Goal: Task Accomplishment & Management: Use online tool/utility

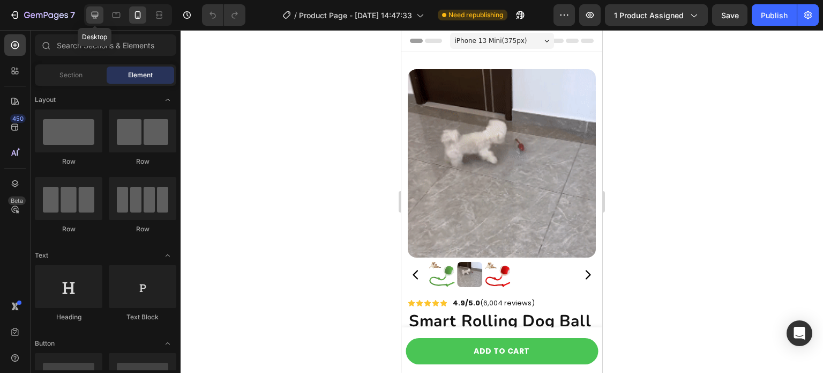
click at [103, 17] on div at bounding box center [94, 14] width 17 height 17
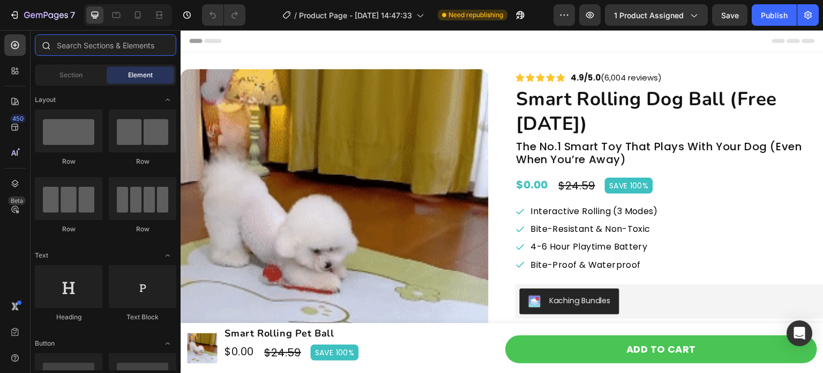
click at [106, 45] on input "text" at bounding box center [106, 44] width 142 height 21
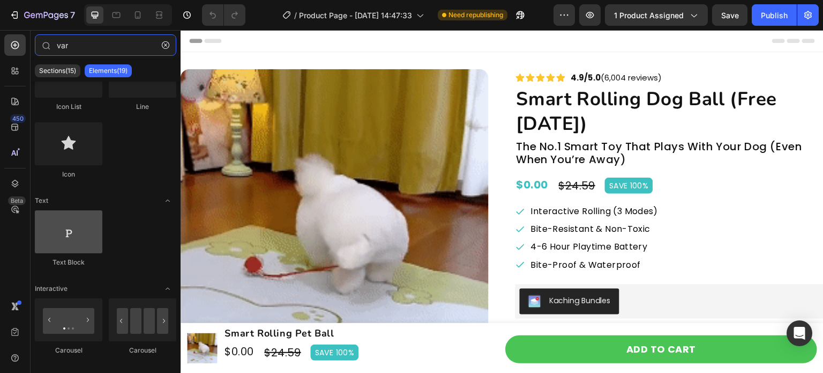
scroll to position [161, 0]
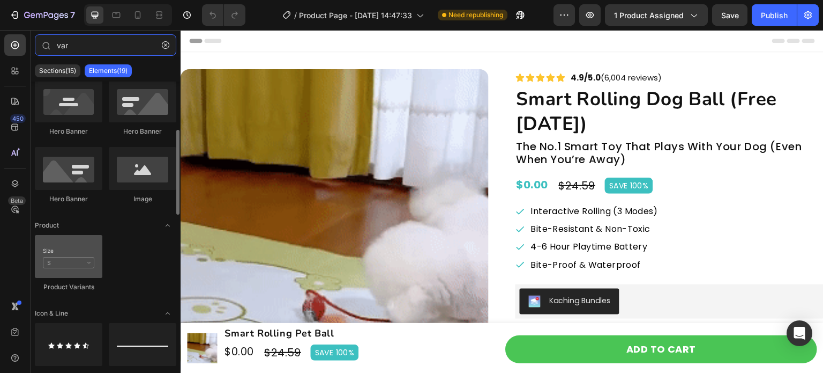
type input "var"
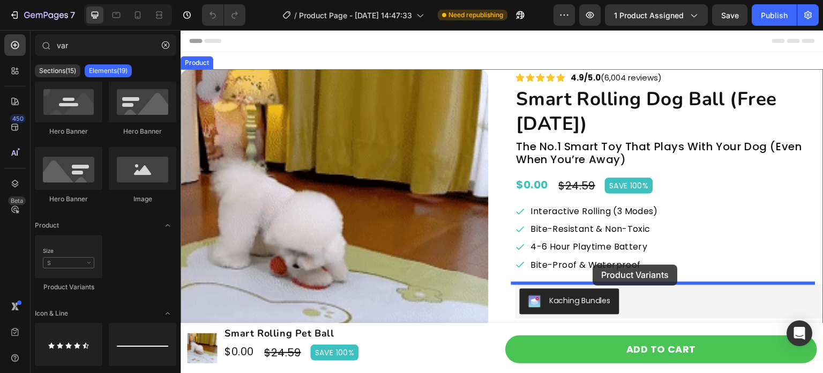
drag, startPoint x: 251, startPoint y: 288, endPoint x: 593, endPoint y: 264, distance: 342.8
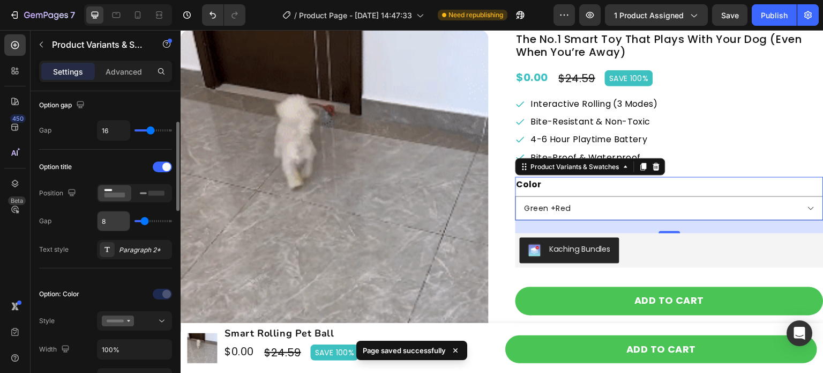
scroll to position [0, 0]
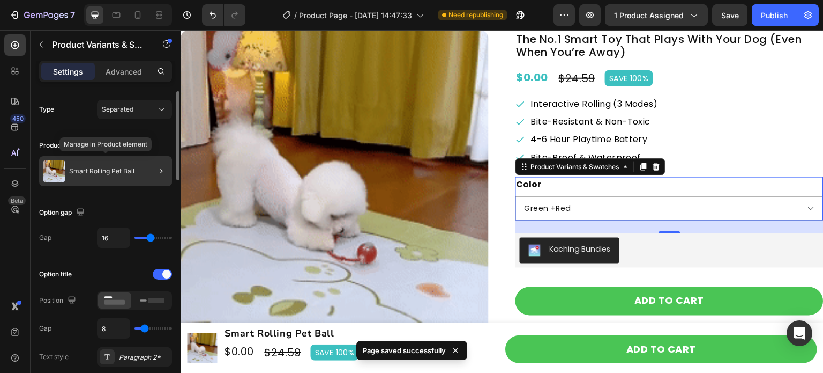
click at [131, 173] on p "Smart Rolling Pet Ball" at bounding box center [101, 171] width 65 height 8
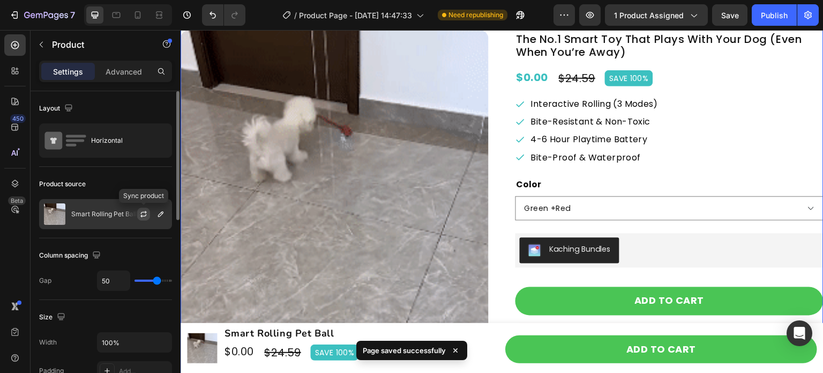
click at [143, 214] on icon "button" at bounding box center [143, 214] width 9 height 9
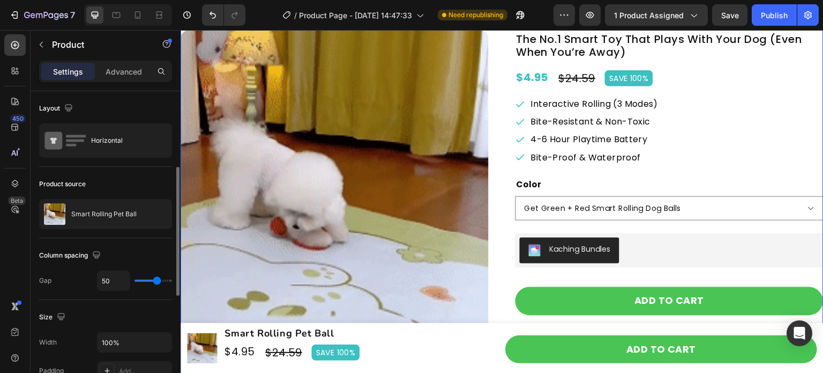
scroll to position [107, 0]
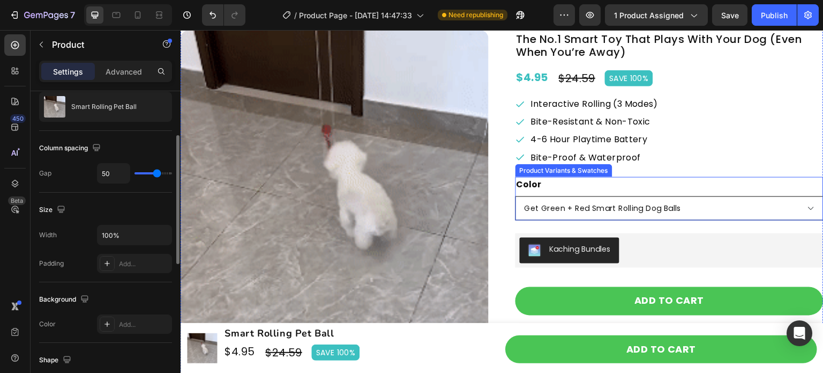
click at [705, 194] on div "Color Get Green + Red Smart Rolling Dog Balls Get 1 FREE Red Smart Rolling Dog …" at bounding box center [670, 198] width 308 height 43
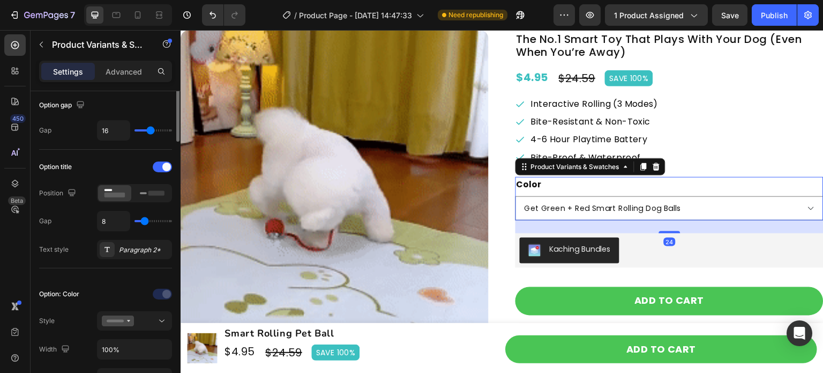
scroll to position [161, 0]
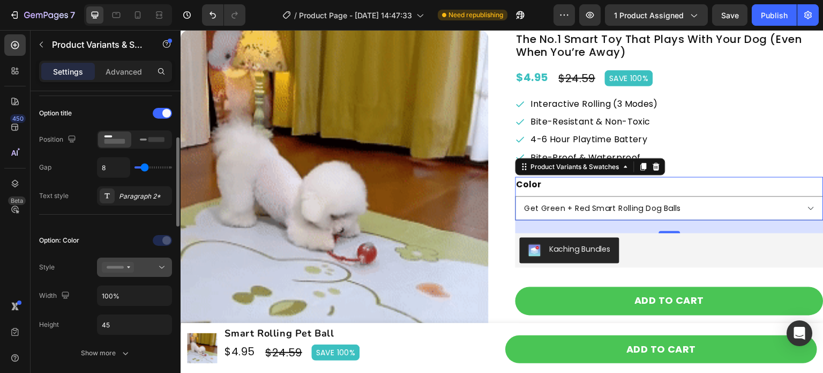
click at [154, 267] on div at bounding box center [134, 267] width 65 height 11
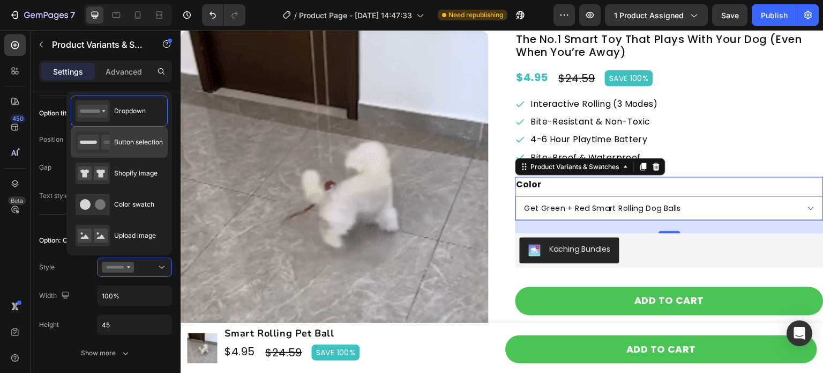
click at [144, 144] on span "Button selection" at bounding box center [138, 142] width 49 height 10
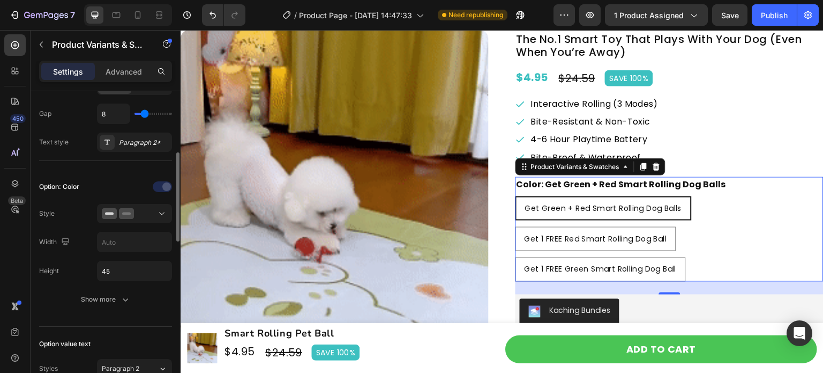
scroll to position [0, 0]
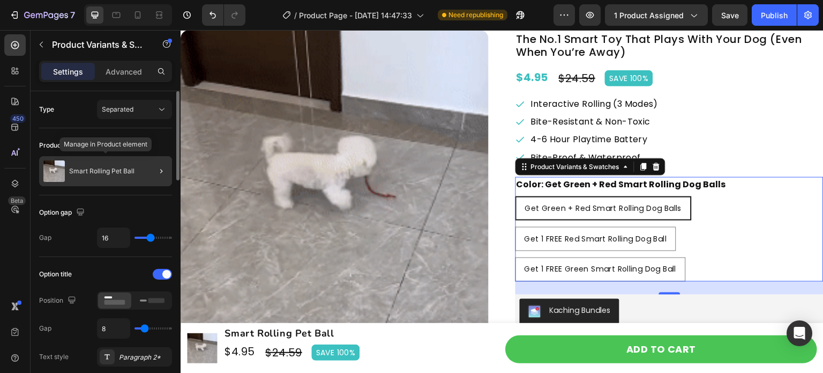
click at [120, 173] on p "Smart Rolling Pet Ball" at bounding box center [101, 171] width 65 height 8
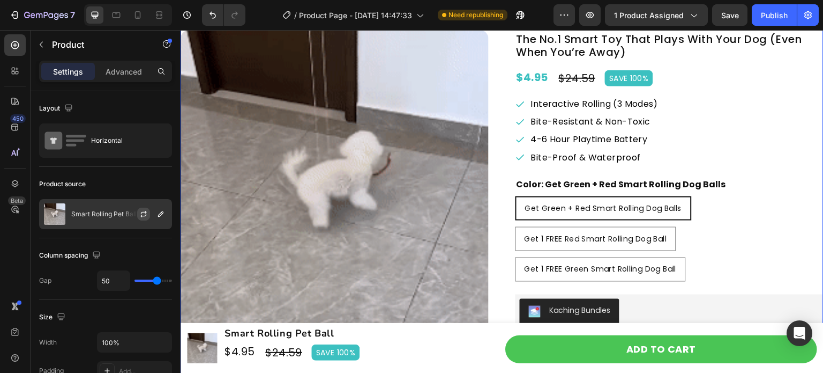
click at [138, 214] on button "button" at bounding box center [143, 213] width 13 height 13
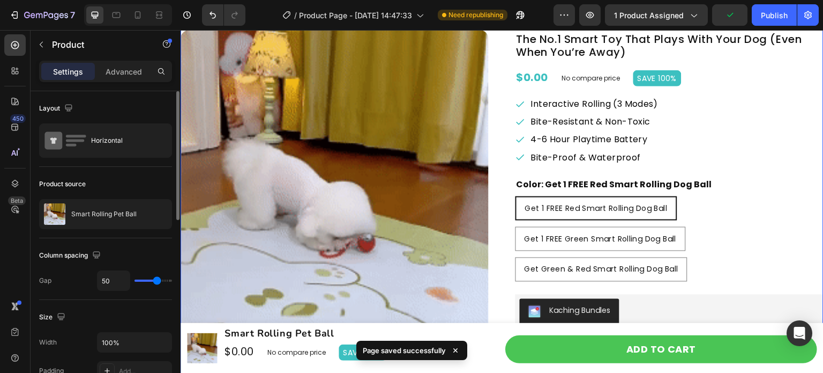
scroll to position [107, 0]
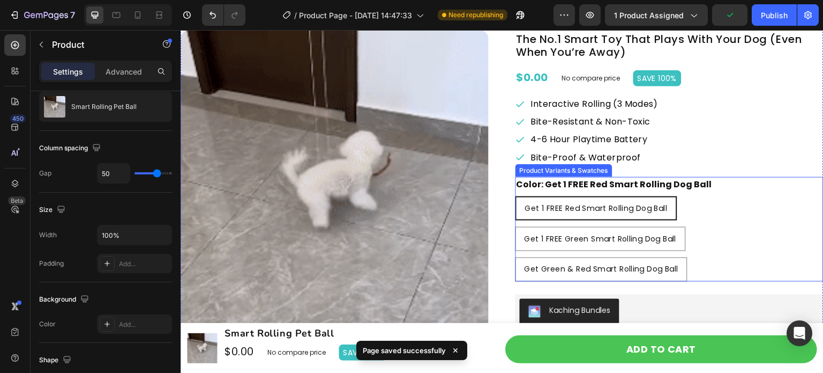
click at [727, 219] on div "Get 1 FREE Red Smart Rolling Dog Ball Get 1 FREE Red Smart Rolling Dog Ball Get…" at bounding box center [670, 238] width 308 height 85
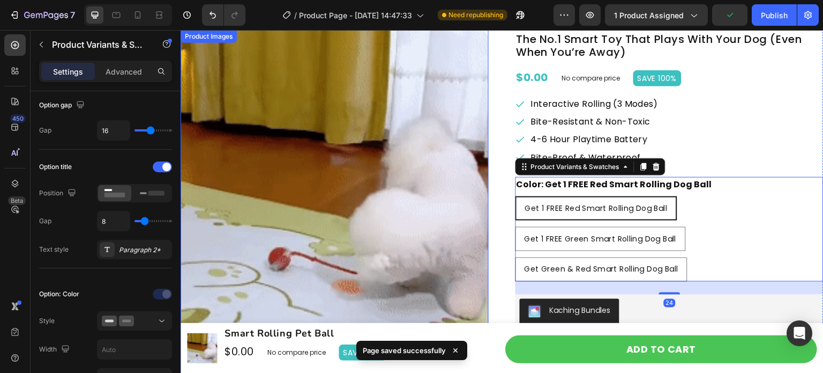
scroll to position [0, 0]
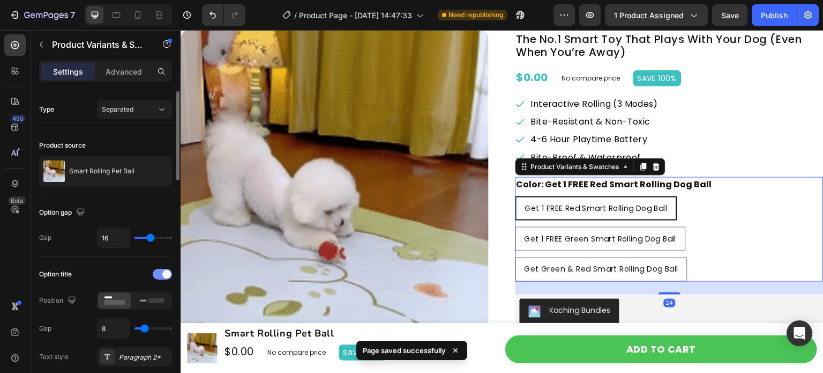
click at [163, 278] on div at bounding box center [162, 274] width 19 height 11
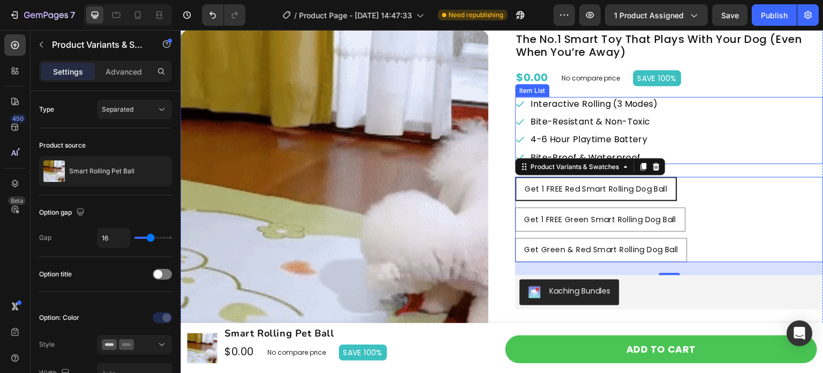
click at [691, 145] on div "Interactive Rolling (3 Modes) Bite-Resistant & Non-Toxic 4-6 Hour Playtime Batt…" at bounding box center [670, 130] width 308 height 67
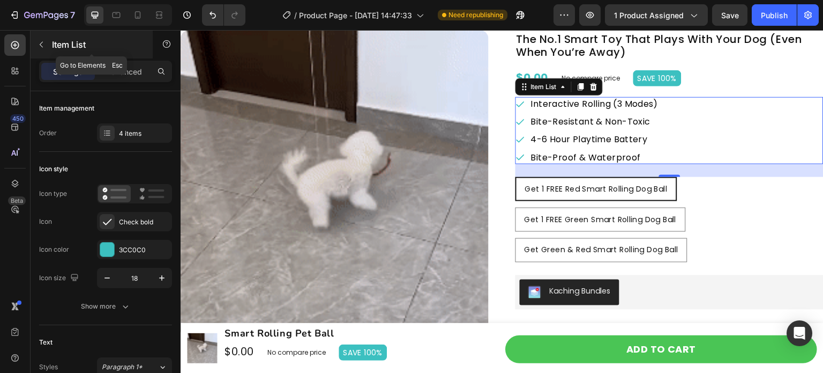
click at [41, 43] on icon "button" at bounding box center [41, 44] width 9 height 9
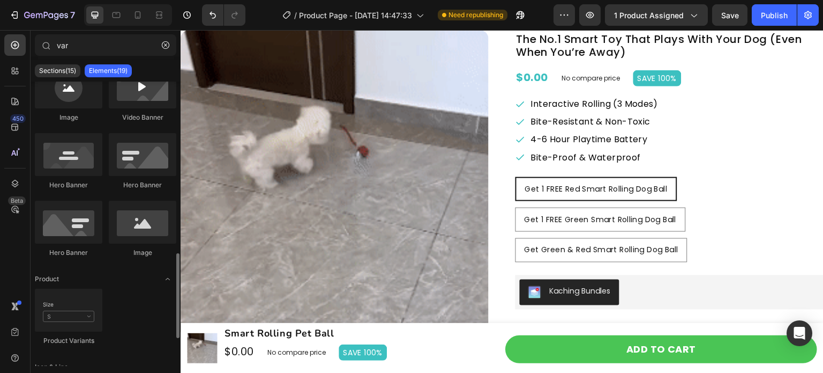
scroll to position [214, 0]
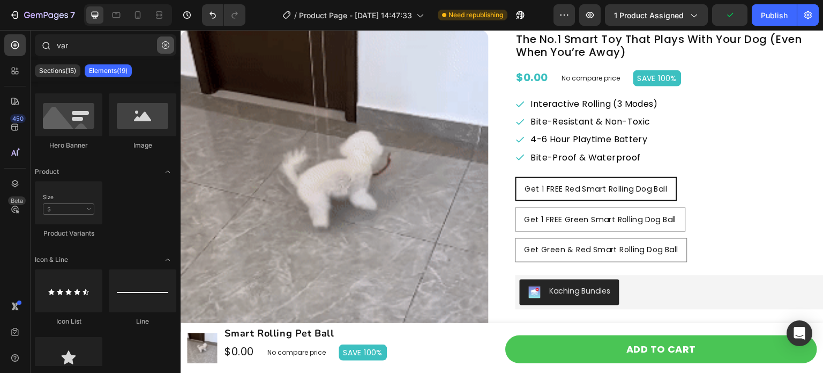
click at [161, 49] on button "button" at bounding box center [165, 44] width 17 height 17
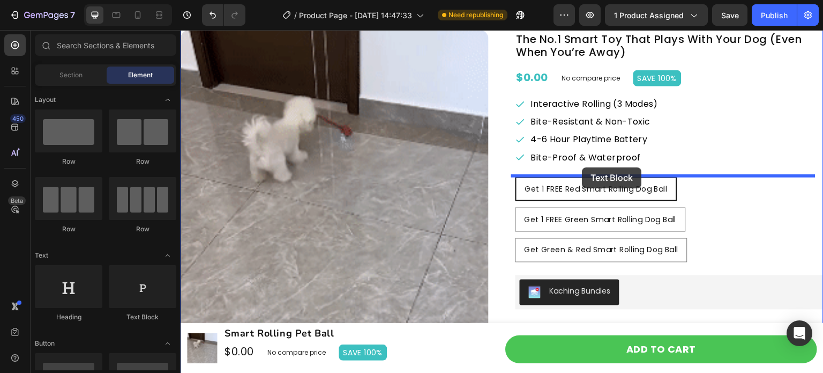
drag, startPoint x: 330, startPoint y: 317, endPoint x: 583, endPoint y: 167, distance: 293.9
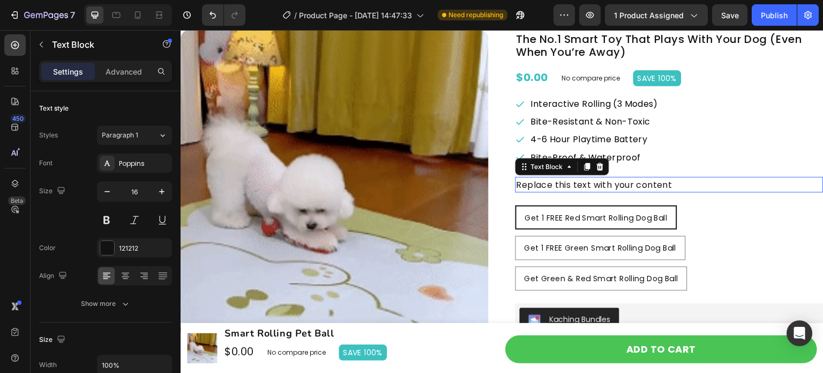
click at [576, 182] on div "Replace this text with your content" at bounding box center [670, 185] width 308 height 16
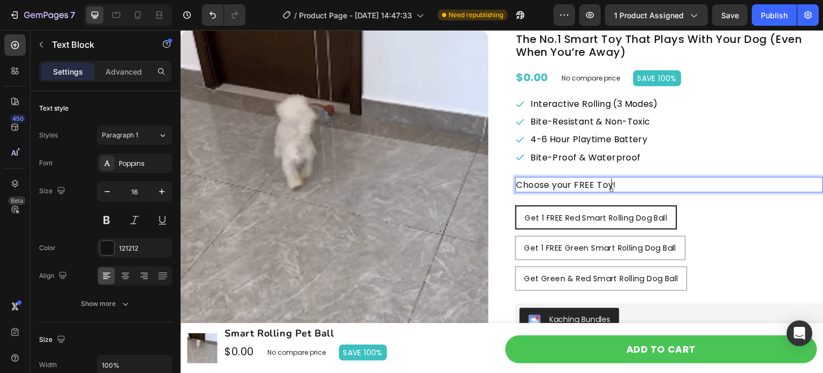
click at [641, 184] on p "Choose your FREE Toy!" at bounding box center [670, 185] width 306 height 14
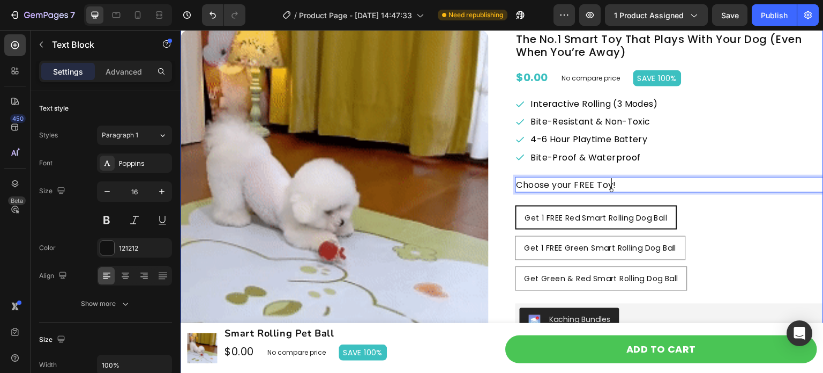
click at [661, 162] on div "Interactive Rolling (3 Modes) Bite-Resistant & Non-Toxic 4-6 Hour Playtime Batt…" at bounding box center [670, 130] width 308 height 67
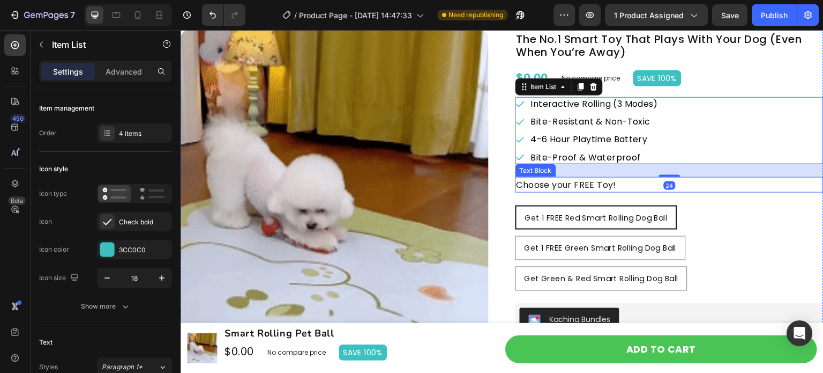
click at [628, 180] on p "Choose your FREE Toy!" at bounding box center [670, 185] width 306 height 14
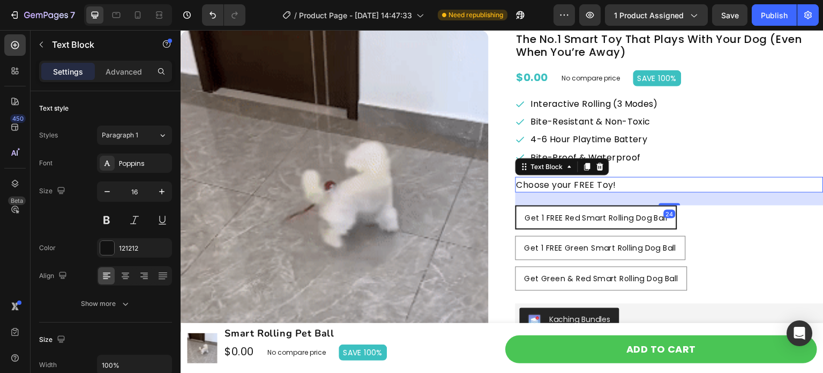
click at [666, 200] on div "24" at bounding box center [670, 198] width 308 height 13
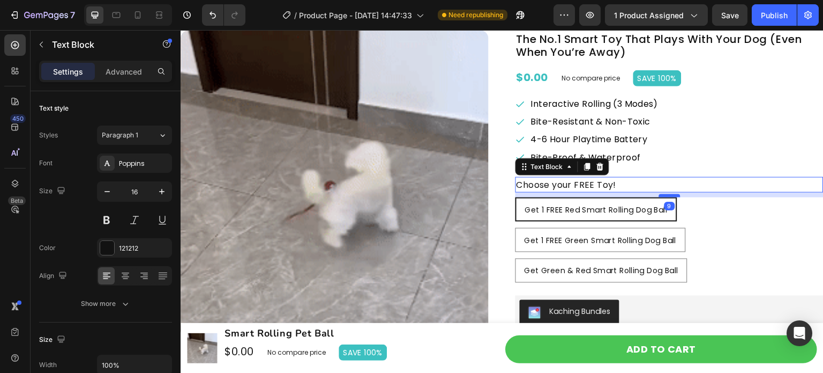
drag, startPoint x: 666, startPoint y: 204, endPoint x: 665, endPoint y: 196, distance: 8.1
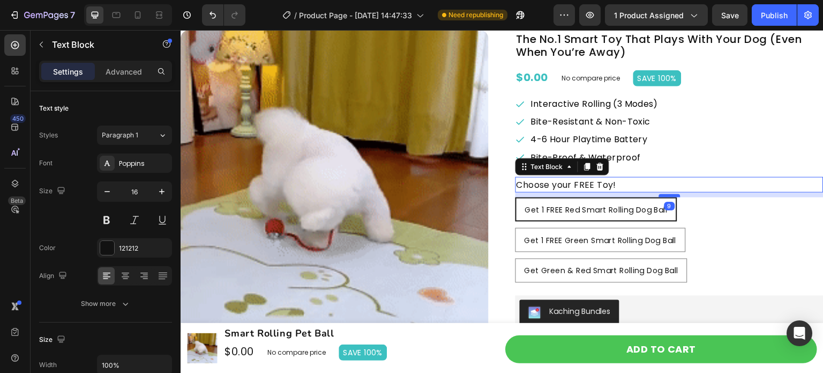
click at [665, 196] on div at bounding box center [669, 195] width 21 height 3
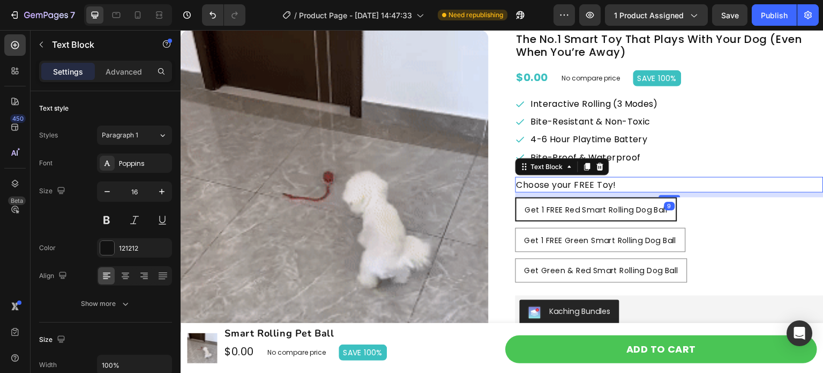
click at [712, 225] on div "Get 1 FREE Red Smart Rolling Dog Ball Get 1 FREE Red Smart Rolling Dog Ball Get…" at bounding box center [670, 239] width 308 height 85
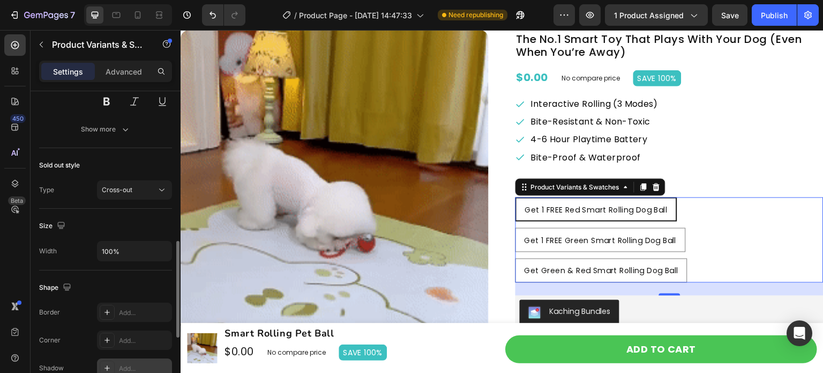
scroll to position [694, 0]
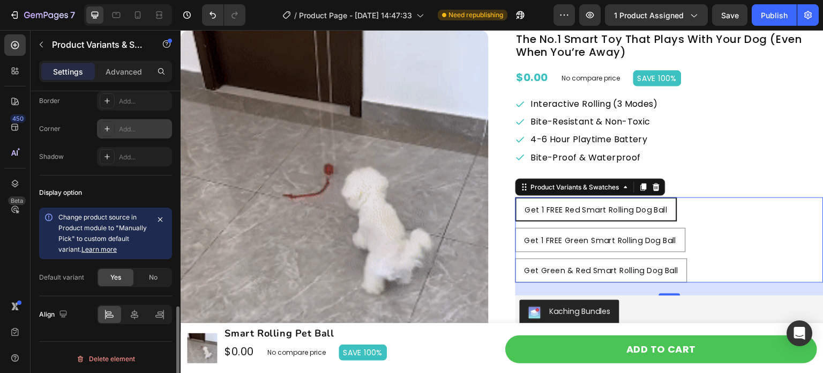
click at [128, 130] on div "Add..." at bounding box center [144, 129] width 50 height 10
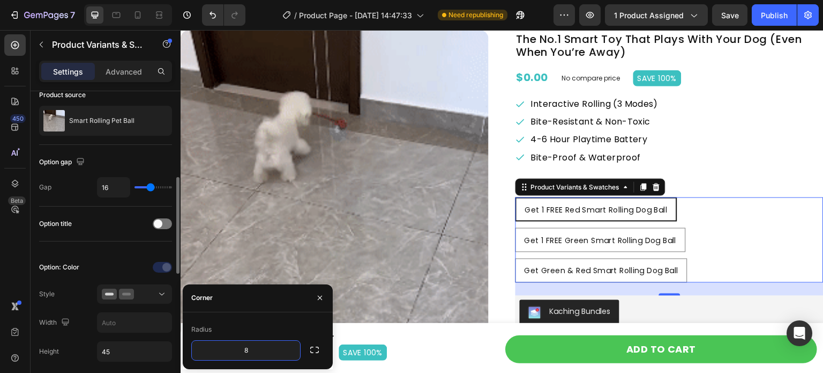
scroll to position [104, 0]
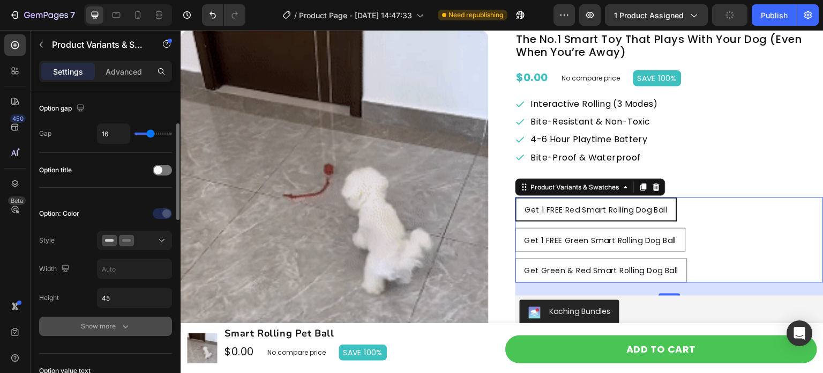
click at [130, 321] on icon "button" at bounding box center [125, 326] width 11 height 11
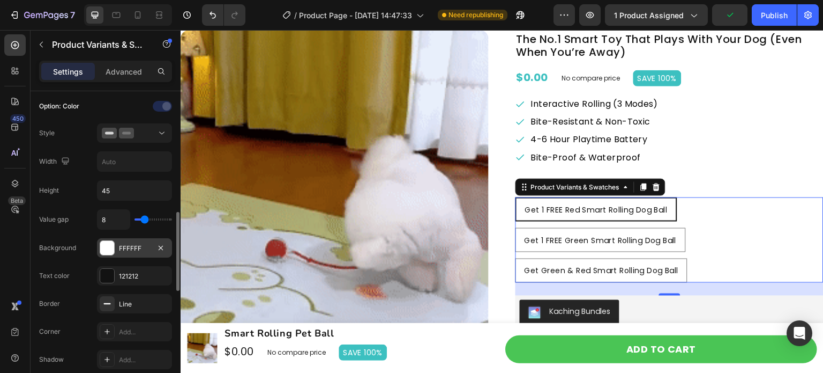
scroll to position [265, 0]
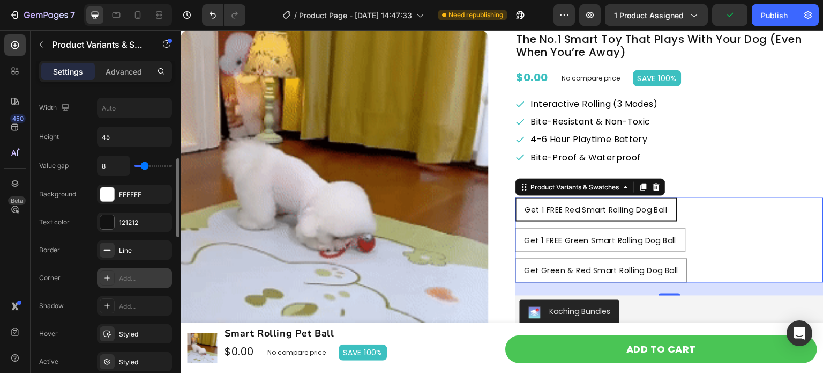
click at [138, 274] on div "Add..." at bounding box center [144, 278] width 50 height 10
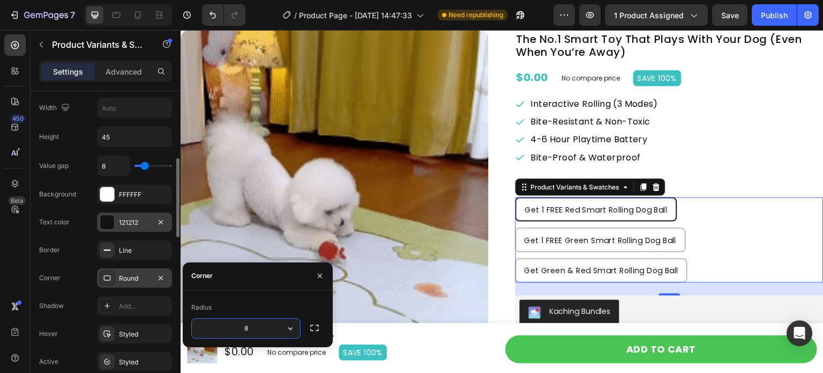
scroll to position [318, 0]
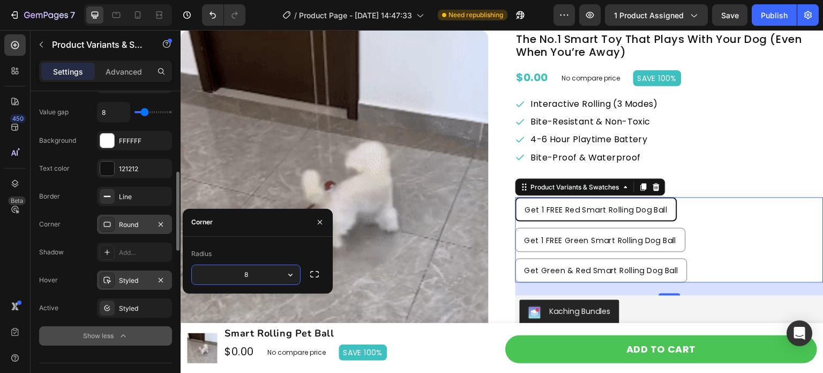
click at [142, 278] on div "Styled" at bounding box center [134, 281] width 31 height 10
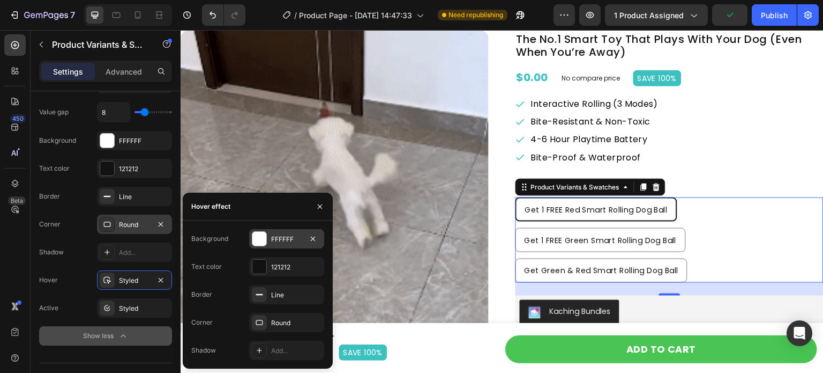
click at [268, 239] on div "FFFFFF" at bounding box center [286, 238] width 75 height 19
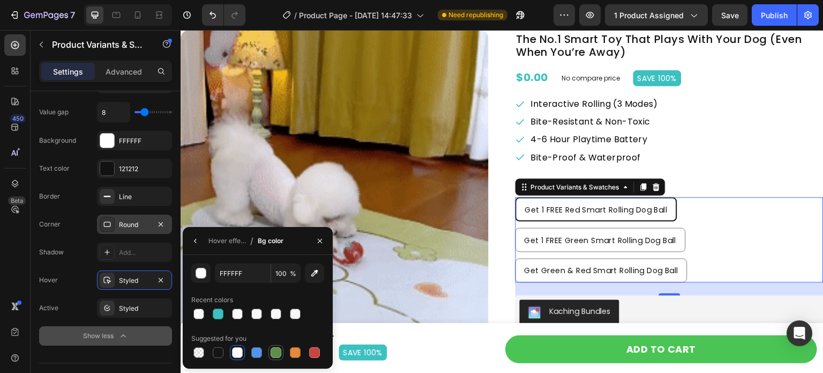
click at [279, 352] on div at bounding box center [276, 352] width 11 height 11
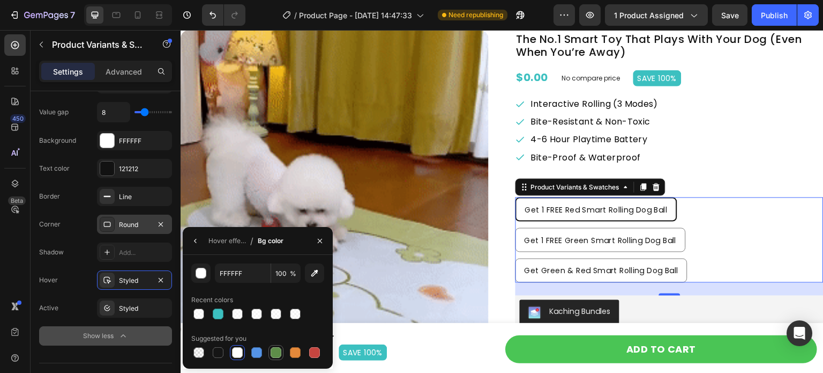
drag, startPoint x: 279, startPoint y: 352, endPoint x: 291, endPoint y: 282, distance: 70.7
click at [279, 352] on div at bounding box center [276, 352] width 11 height 11
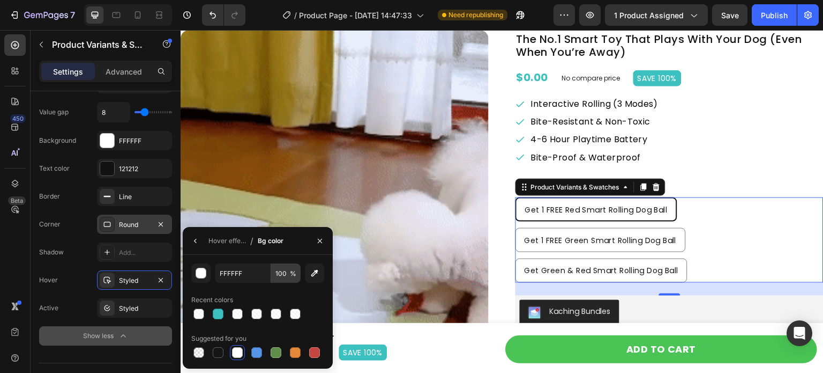
type input "5E8E49"
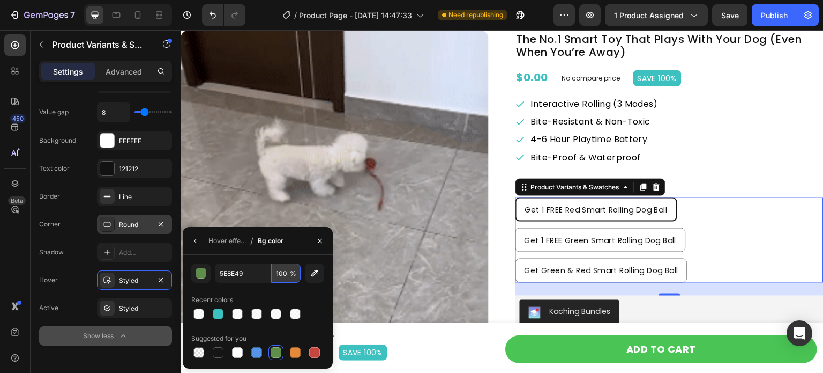
click at [282, 274] on input "100" at bounding box center [285, 272] width 29 height 19
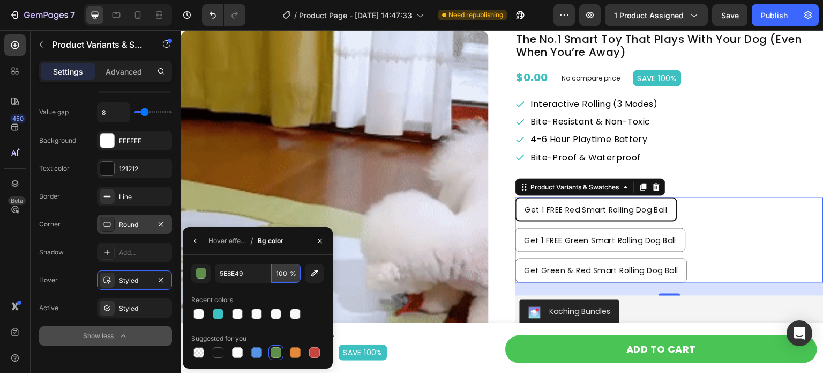
click at [282, 274] on input "100" at bounding box center [285, 272] width 29 height 19
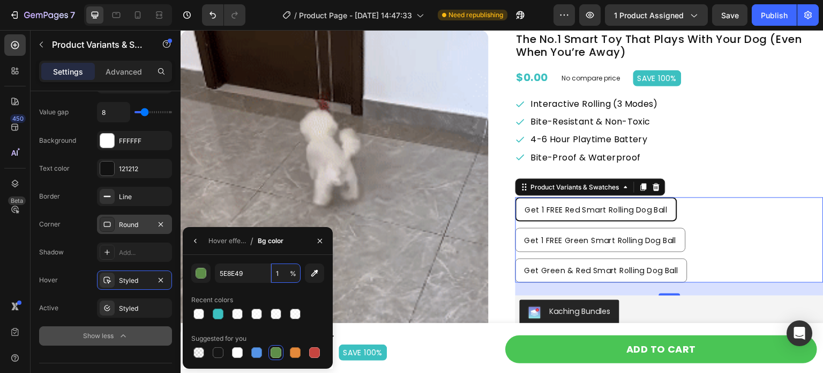
type input "10"
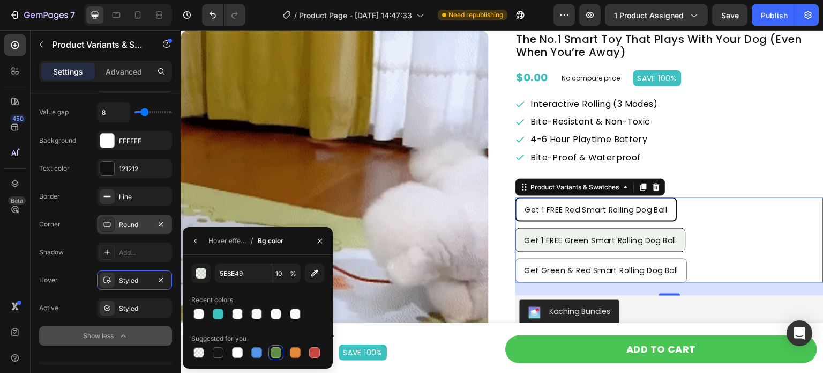
click at [654, 246] on div "Get 1 FREE Green Smart Rolling Dog Ball" at bounding box center [600, 240] width 169 height 20
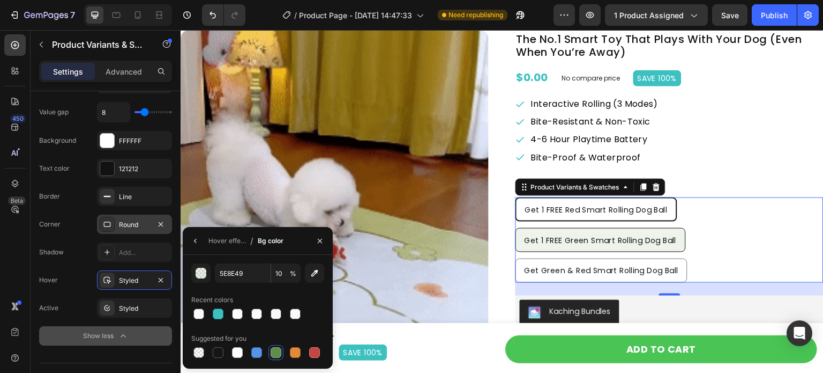
click at [516, 228] on input "Get 1 FREE Green Smart Rolling Dog Ball Get 1 FREE Green Smart Rolling Dog Ball…" at bounding box center [515, 227] width 1 height 1
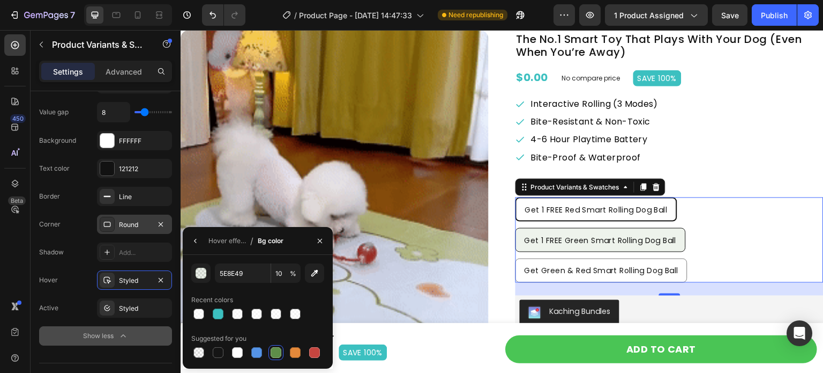
radio input "true"
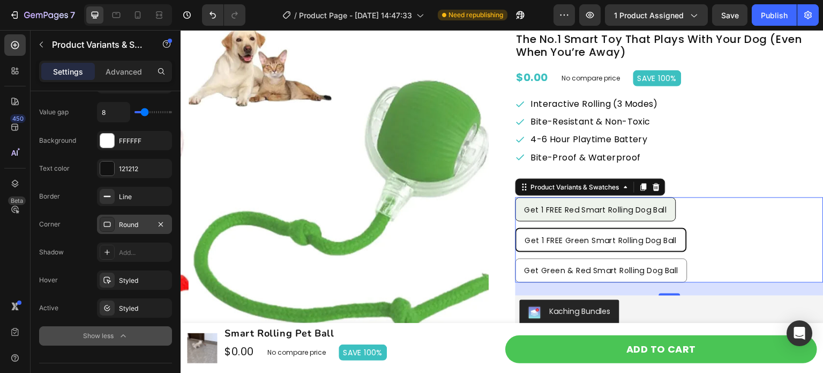
click at [657, 218] on div "Get 1 FREE Red Smart Rolling Dog Ball" at bounding box center [596, 209] width 160 height 20
click at [516, 197] on input "Get 1 FREE Red Smart Rolling Dog Ball Get 1 FREE Red Smart Rolling Dog Ball Get…" at bounding box center [515, 197] width 1 height 1
radio input "true"
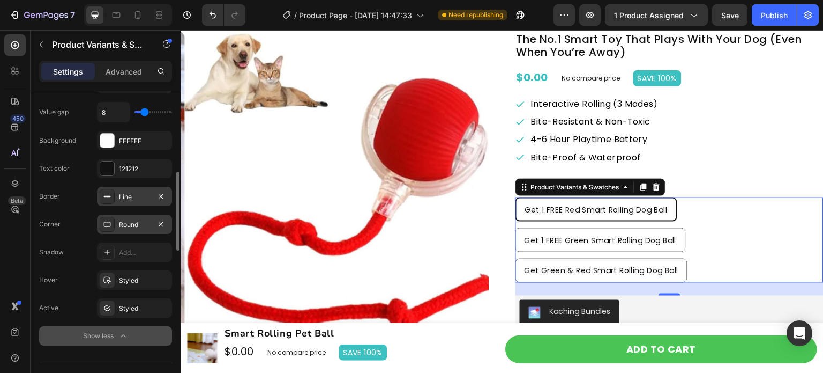
scroll to position [265, 0]
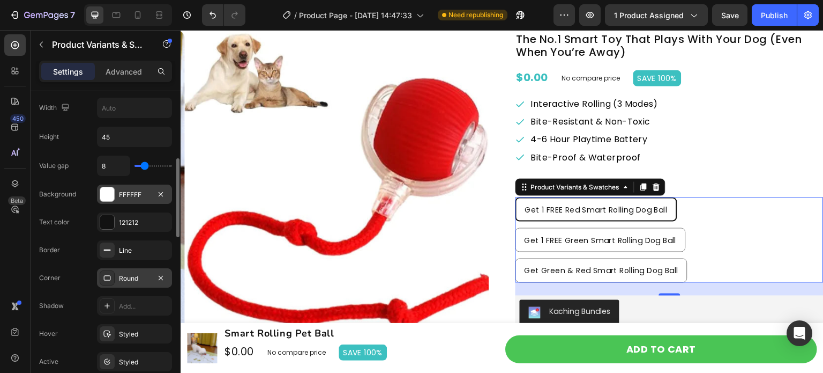
click at [135, 193] on div "FFFFFF" at bounding box center [134, 195] width 31 height 10
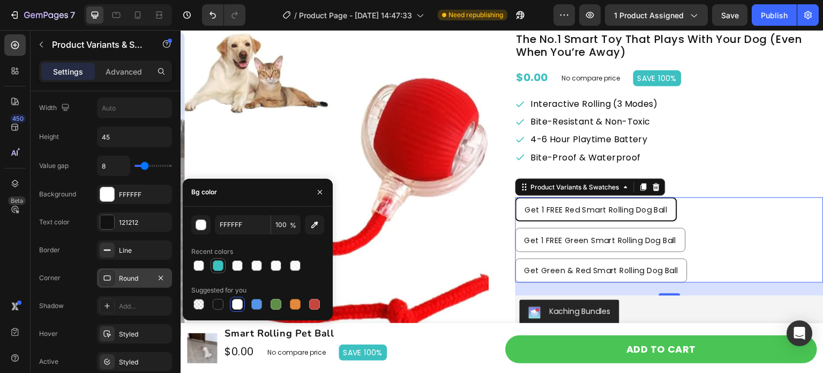
click at [223, 269] on div at bounding box center [218, 265] width 13 height 13
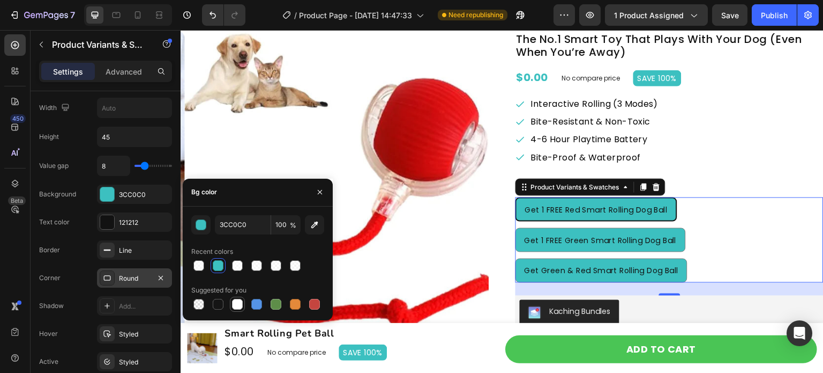
click at [237, 303] on div at bounding box center [237, 304] width 11 height 11
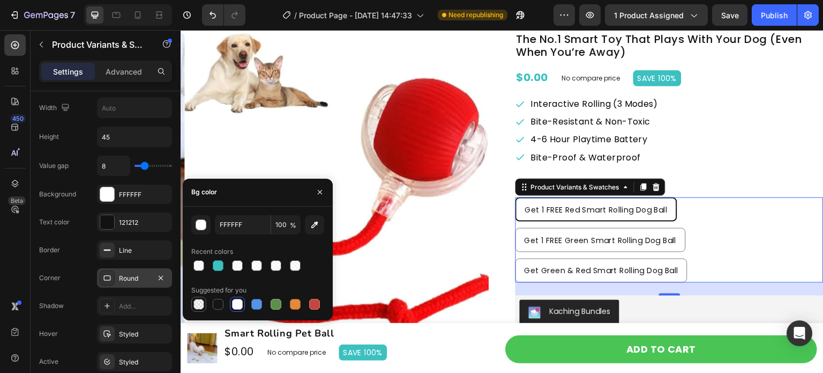
click at [202, 306] on div at bounding box center [198, 304] width 11 height 11
type input "000000"
type input "0"
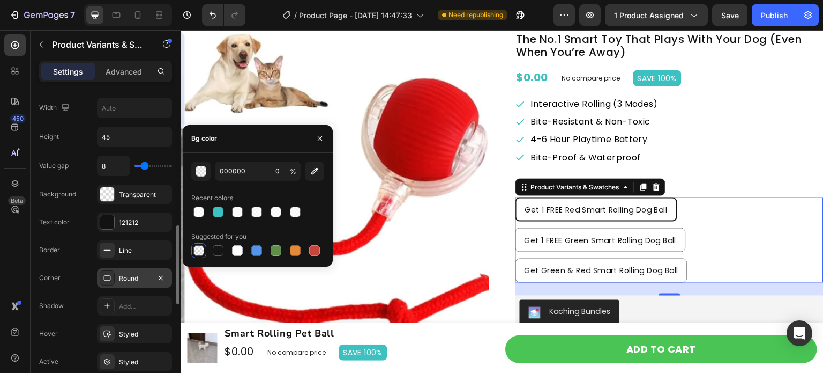
scroll to position [318, 0]
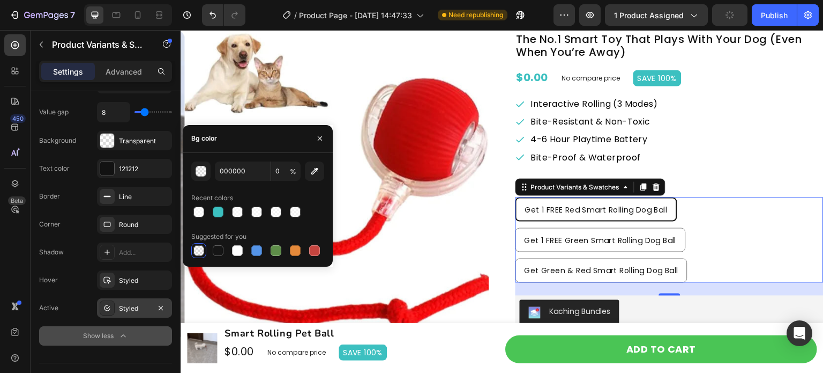
click at [124, 305] on div "Styled" at bounding box center [134, 308] width 31 height 10
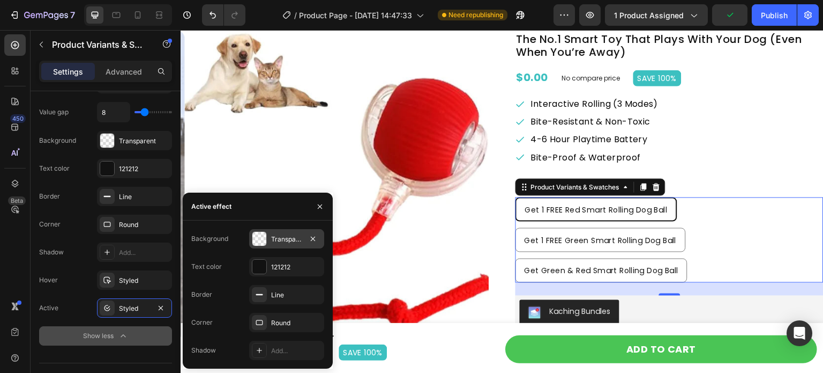
click at [257, 241] on div at bounding box center [259, 239] width 14 height 14
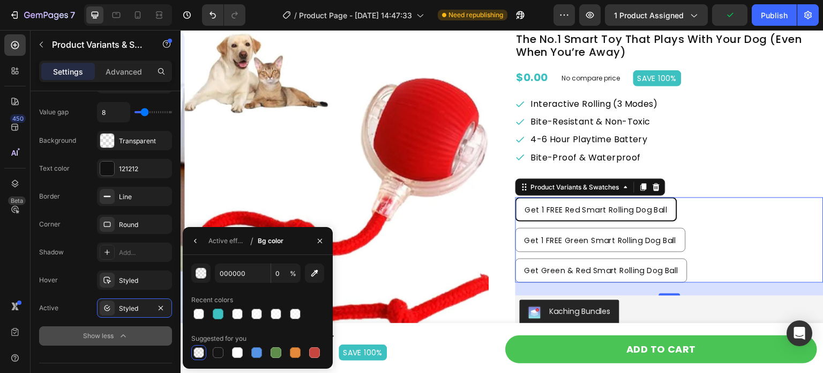
click at [218, 321] on div "000000 0 % Recent colors Suggested for you" at bounding box center [257, 311] width 133 height 96
click at [220, 316] on div at bounding box center [218, 313] width 11 height 11
type input "3CC0C0"
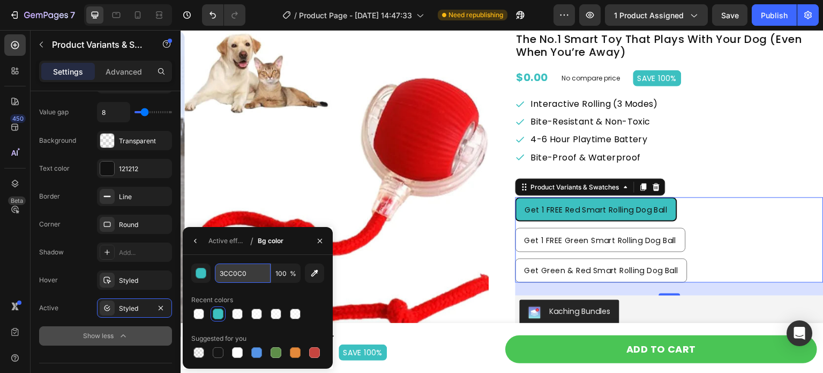
click at [244, 274] on input "3CC0C0" at bounding box center [243, 272] width 56 height 19
click at [281, 275] on input "100" at bounding box center [285, 272] width 29 height 19
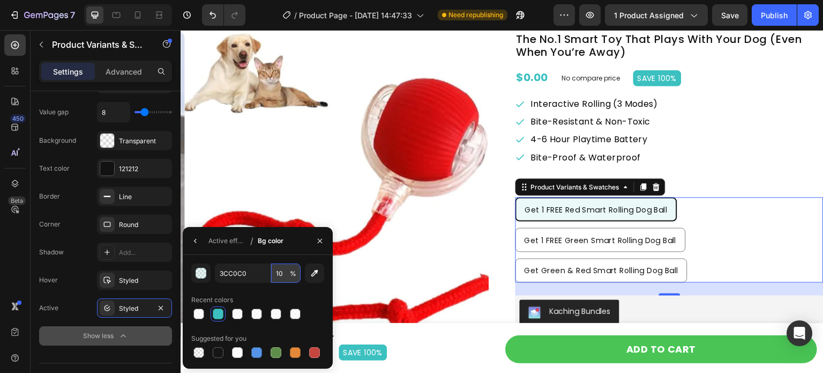
type input "1"
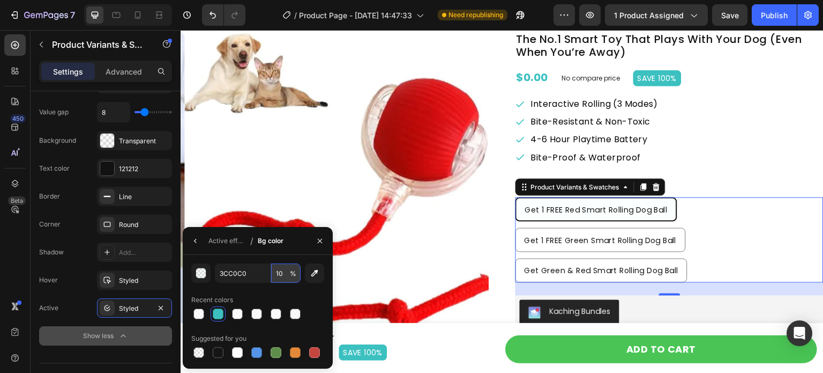
type input "100"
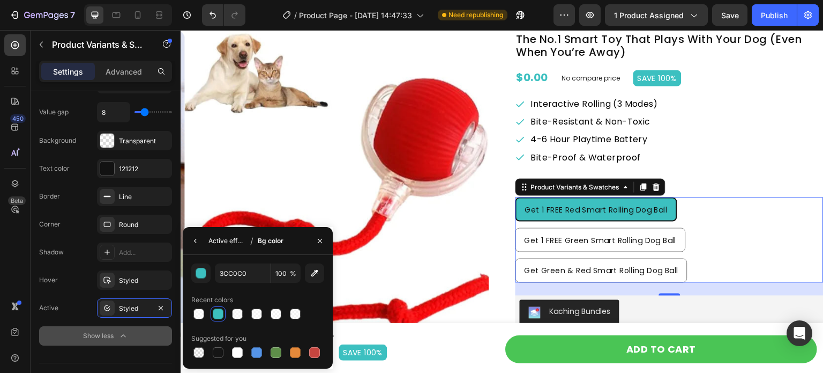
click at [228, 248] on div "Active effect" at bounding box center [228, 240] width 38 height 17
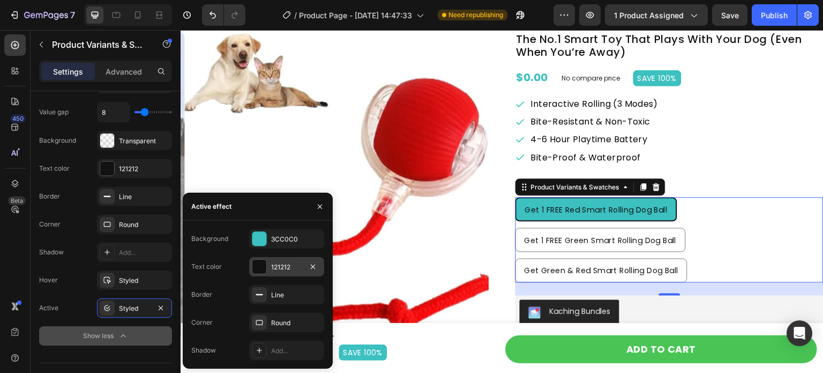
click at [260, 263] on div at bounding box center [259, 266] width 14 height 14
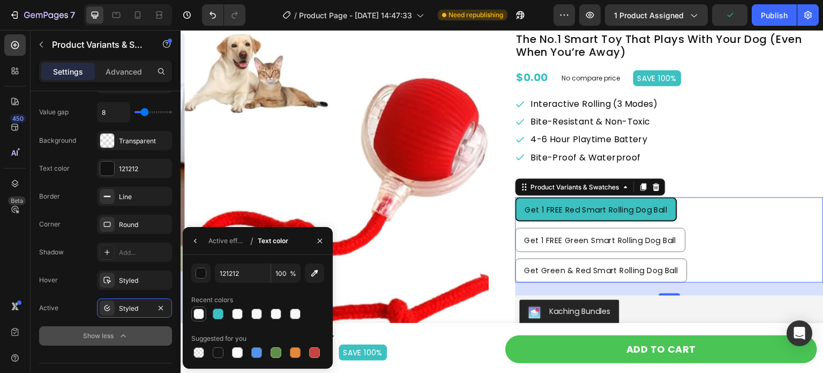
click at [200, 312] on div at bounding box center [198, 313] width 11 height 11
type input "FFFFFF"
type input "76"
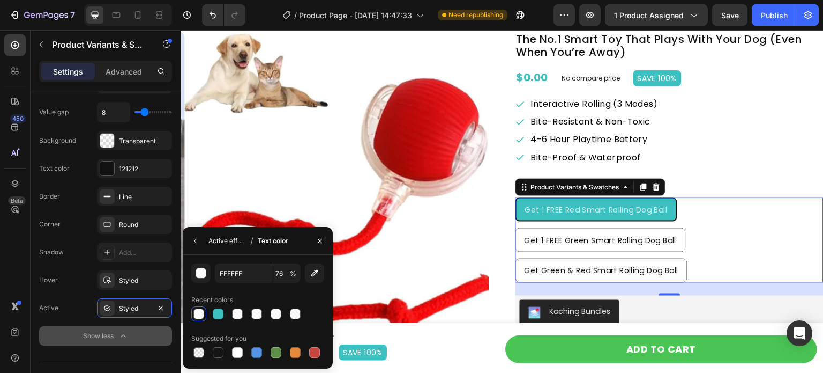
click at [230, 240] on div "Active effect" at bounding box center [228, 241] width 38 height 10
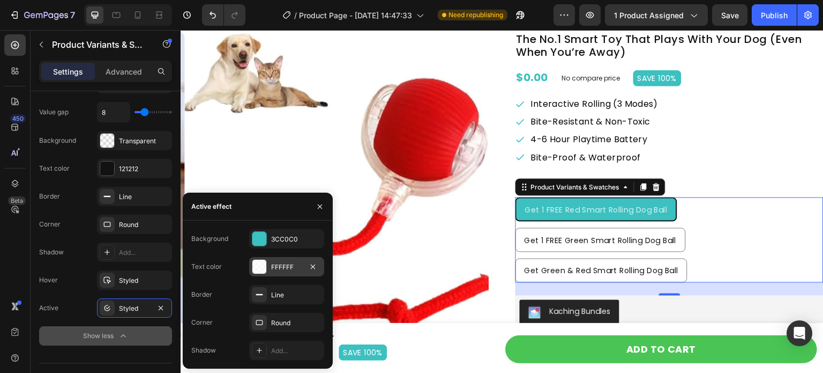
click at [275, 269] on div "FFFFFF" at bounding box center [286, 267] width 31 height 10
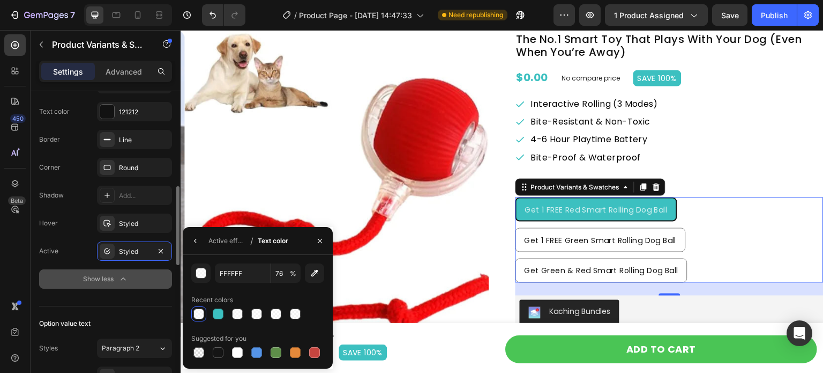
scroll to position [482, 0]
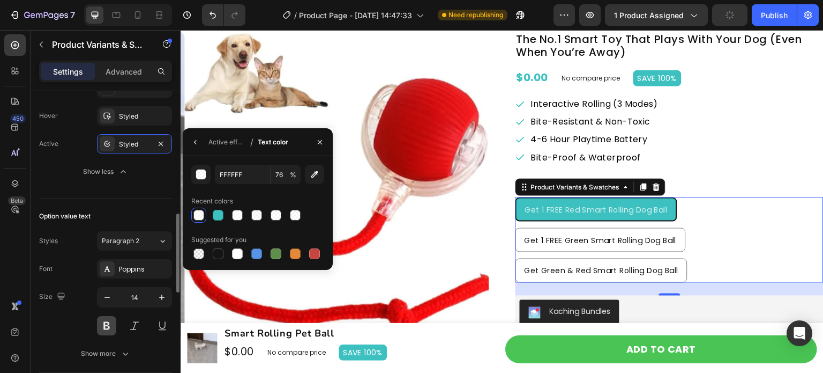
click at [100, 320] on button at bounding box center [106, 325] width 19 height 19
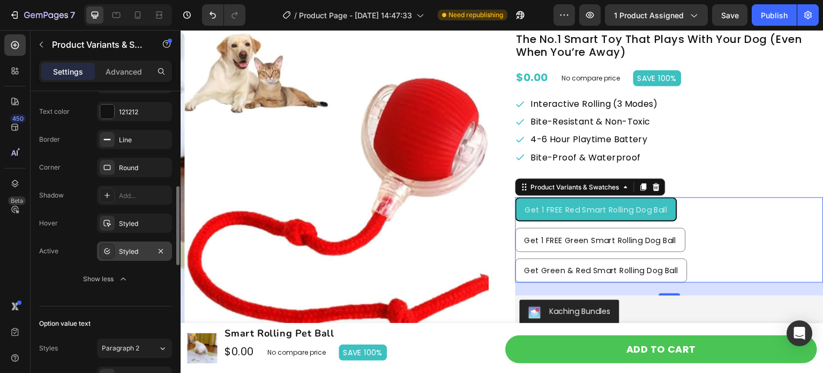
scroll to position [268, 0]
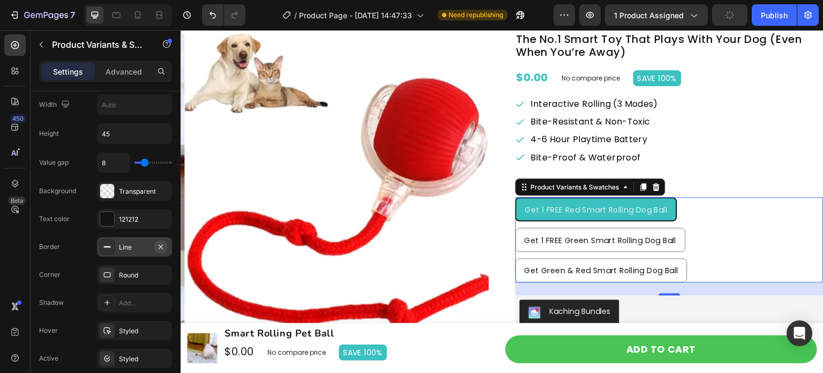
click at [161, 248] on icon "button" at bounding box center [161, 246] width 9 height 9
click at [137, 248] on div "Add..." at bounding box center [144, 247] width 50 height 10
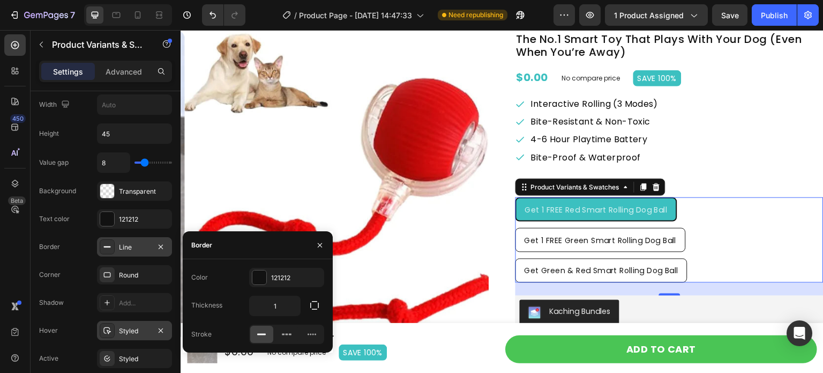
scroll to position [322, 0]
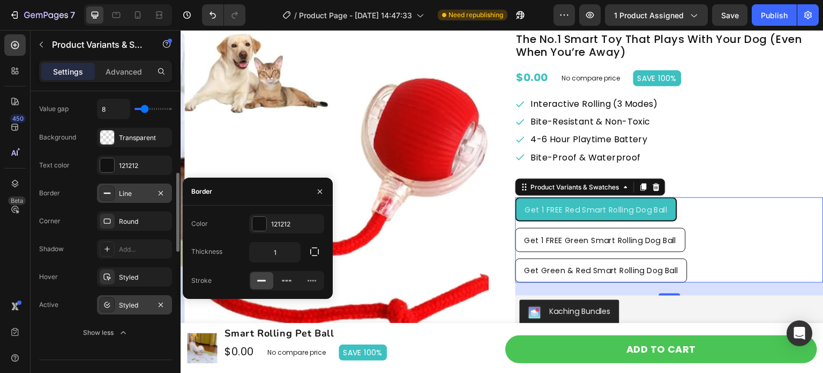
click at [133, 295] on div "Styled" at bounding box center [134, 304] width 75 height 19
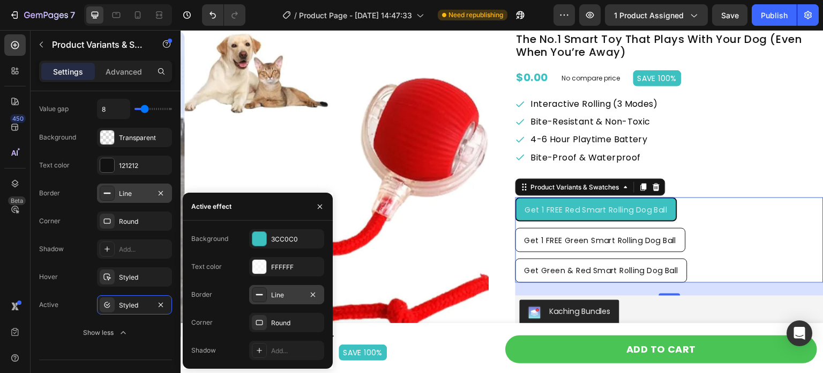
click at [278, 298] on div "Line" at bounding box center [286, 295] width 31 height 10
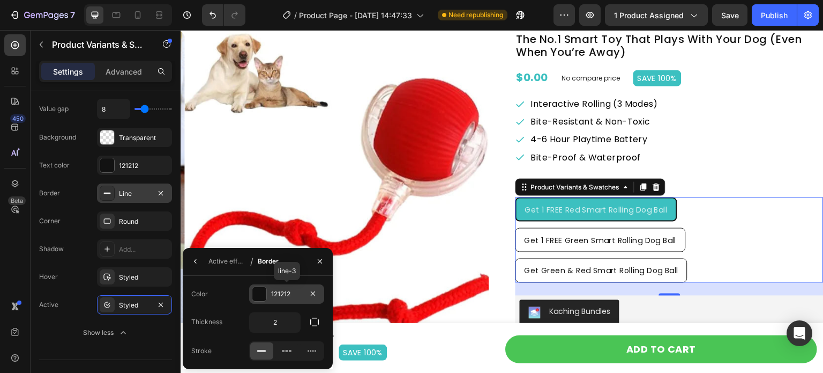
click at [262, 294] on div at bounding box center [259, 294] width 14 height 14
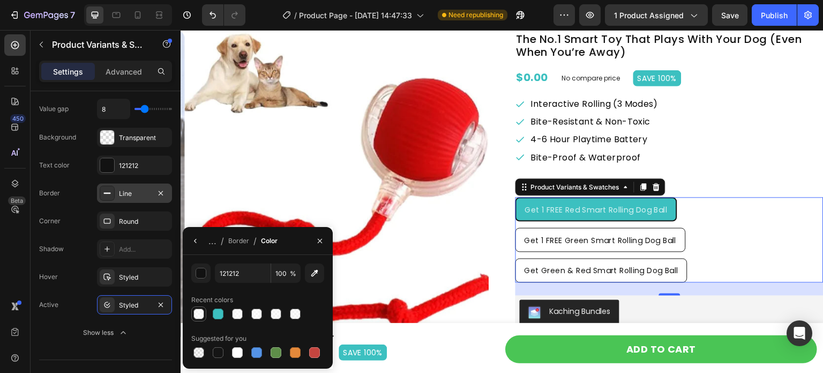
click at [203, 312] on div at bounding box center [198, 313] width 11 height 11
type input "FFFFFF"
type input "76"
click at [275, 348] on div at bounding box center [276, 352] width 11 height 11
type input "5E8E49"
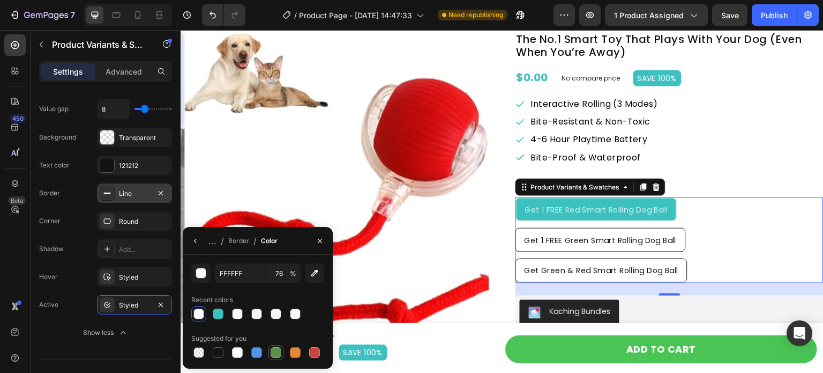
type input "100"
drag, startPoint x: 223, startPoint y: 308, endPoint x: 230, endPoint y: 304, distance: 8.2
click at [223, 309] on div at bounding box center [218, 313] width 13 height 13
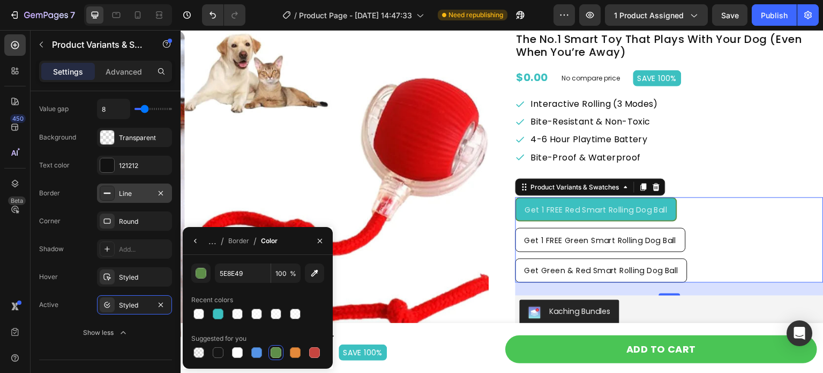
type input "3CC0C0"
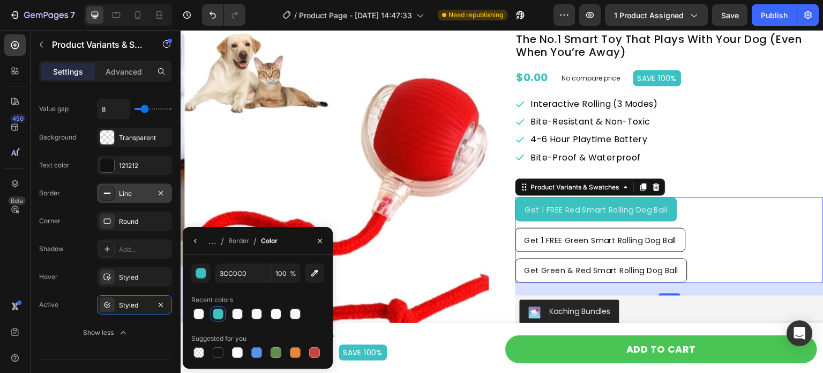
click at [783, 264] on div "Get 1 FREE Red Smart Rolling Dog Ball Get 1 FREE Red Smart Rolling Dog Ball Get…" at bounding box center [670, 239] width 308 height 85
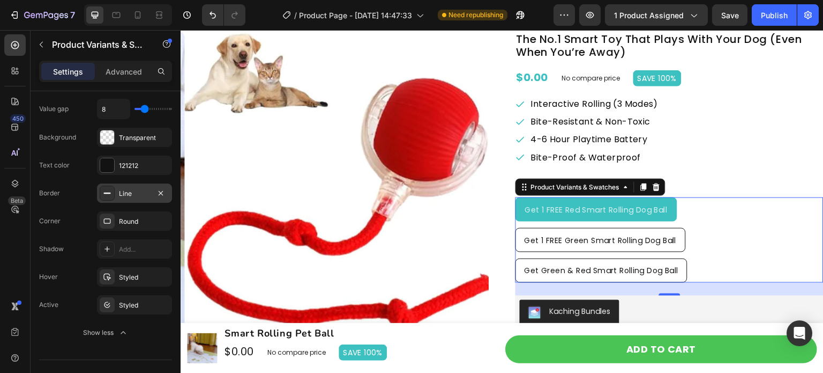
click at [656, 214] on div "Get 1 FREE Red Smart Rolling Dog Ball" at bounding box center [597, 209] width 160 height 20
click at [516, 197] on input "Get 1 FREE Red Smart Rolling Dog Ball Get 1 FREE Red Smart Rolling Dog Ball Get…" at bounding box center [515, 197] width 1 height 1
click at [656, 214] on div "Get 1 FREE Red Smart Rolling Dog Ball" at bounding box center [597, 209] width 160 height 20
click at [516, 197] on input "Get 1 FREE Red Smart Rolling Dog Ball Get 1 FREE Red Smart Rolling Dog Ball Get…" at bounding box center [515, 197] width 1 height 1
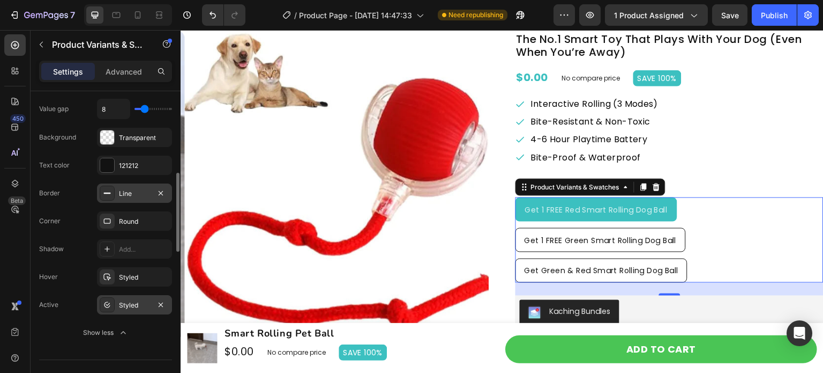
click at [138, 306] on div "Styled" at bounding box center [134, 305] width 31 height 10
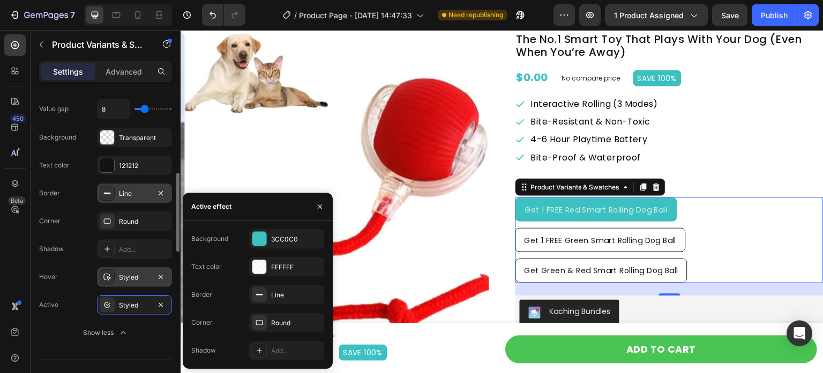
click at [124, 273] on div "Styled" at bounding box center [134, 277] width 31 height 10
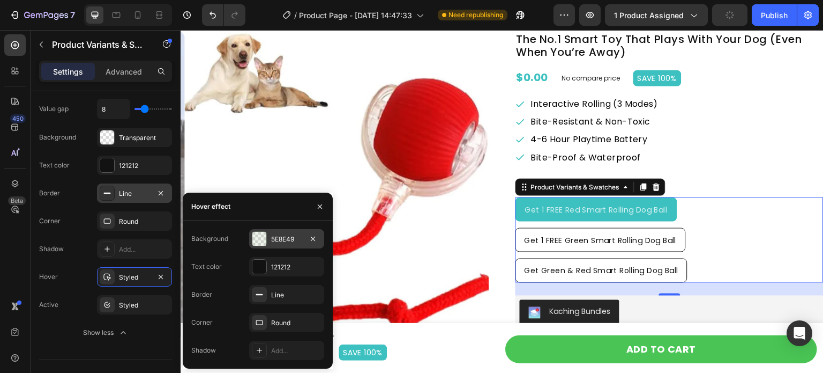
click at [265, 237] on div at bounding box center [259, 239] width 14 height 14
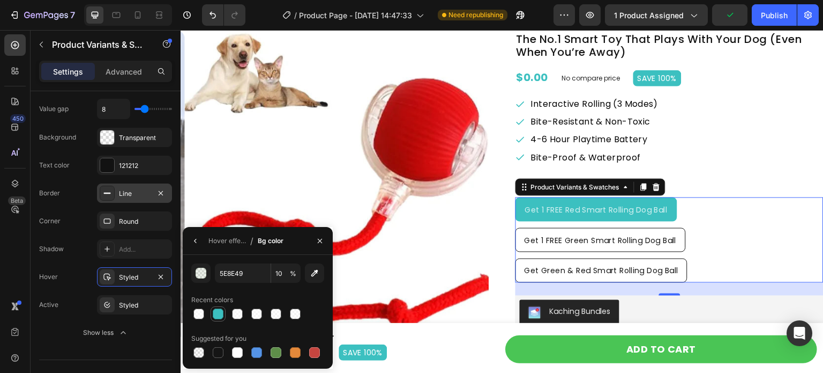
click at [218, 312] on div at bounding box center [218, 313] width 11 height 11
type input "3CC0C0"
click at [284, 274] on input "100" at bounding box center [285, 272] width 29 height 19
type input "13"
click at [131, 295] on div "Styled" at bounding box center [134, 304] width 75 height 19
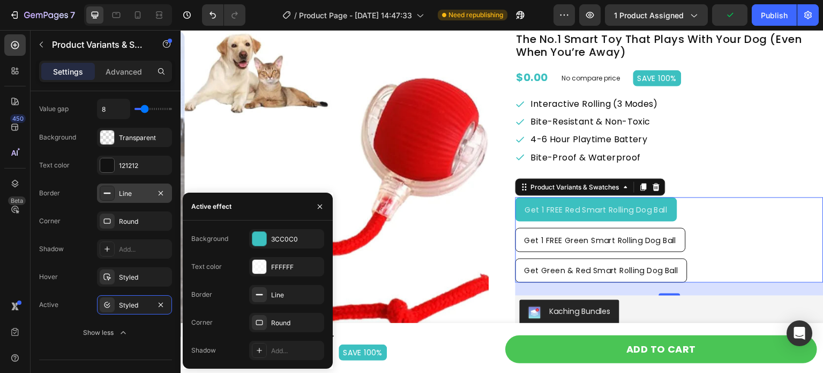
click at [579, 204] on span "Get 1 FREE Red Smart Rolling Dog Ball" at bounding box center [596, 209] width 143 height 11
click at [516, 197] on input "Get 1 FREE Red Smart Rolling Dog Ball Get 1 FREE Red Smart Rolling Dog Ball Get…" at bounding box center [515, 197] width 1 height 1
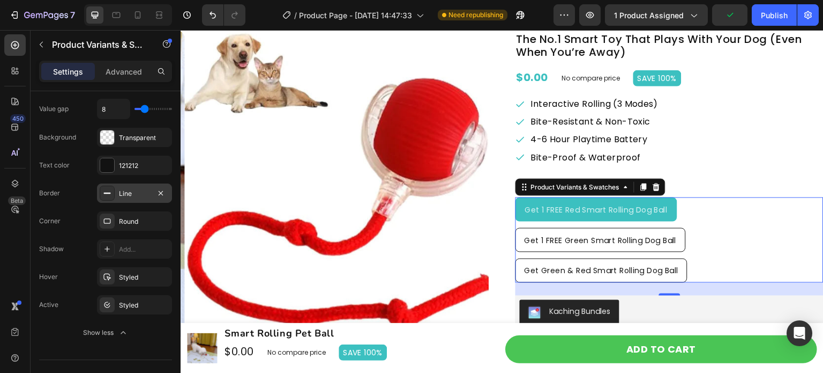
click at [579, 204] on span "Get 1 FREE Red Smart Rolling Dog Ball" at bounding box center [596, 209] width 143 height 11
click at [516, 197] on input "Get 1 FREE Red Smart Rolling Dog Ball Get 1 FREE Red Smart Rolling Dog Ball Get…" at bounding box center [515, 197] width 1 height 1
click at [579, 208] on span "Get 1 FREE Red Smart Rolling Dog Ball" at bounding box center [596, 209] width 143 height 11
click at [516, 197] on input "Get 1 FREE Red Smart Rolling Dog Ball Get 1 FREE Red Smart Rolling Dog Ball Get…" at bounding box center [515, 197] width 1 height 1
click at [129, 308] on div "Styled" at bounding box center [134, 304] width 75 height 19
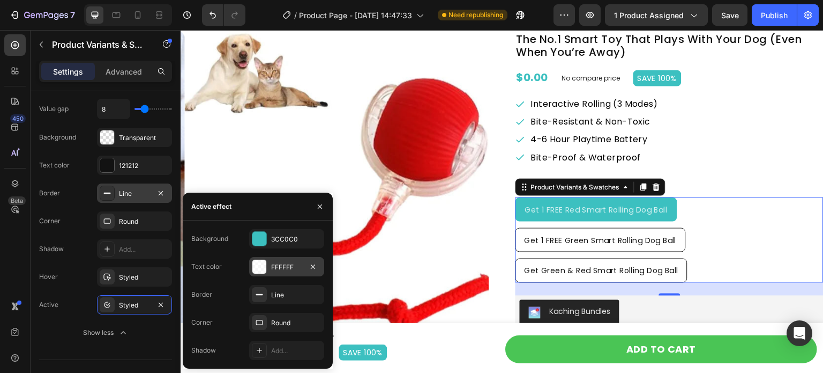
click at [294, 269] on div "FFFFFF" at bounding box center [286, 267] width 31 height 10
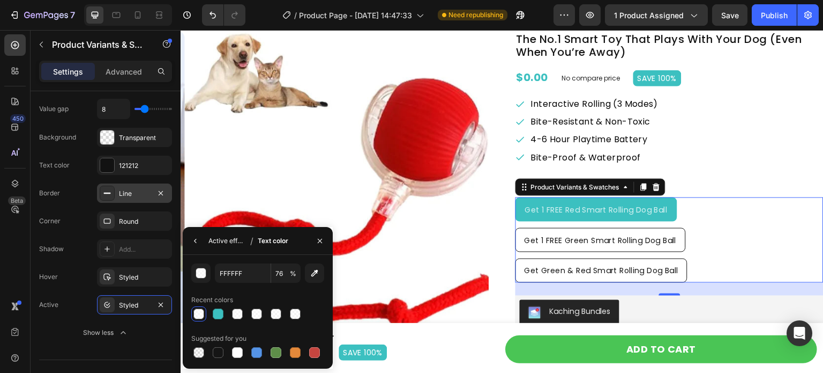
click at [229, 246] on div "Active effect" at bounding box center [228, 240] width 38 height 17
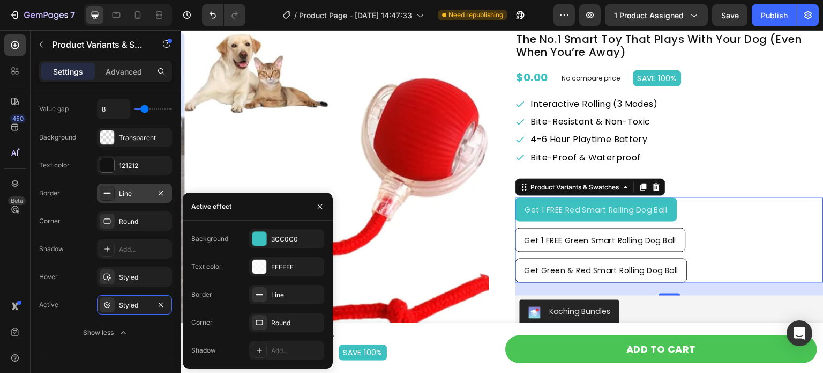
click at [721, 184] on p "Choose your FREE Toy!" at bounding box center [670, 185] width 306 height 14
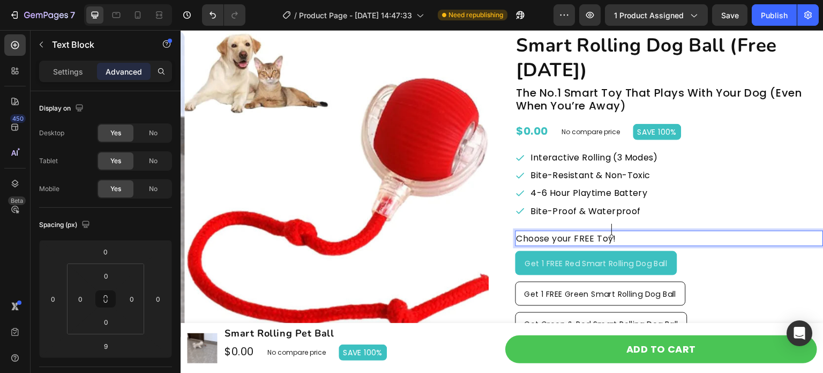
scroll to position [107, 0]
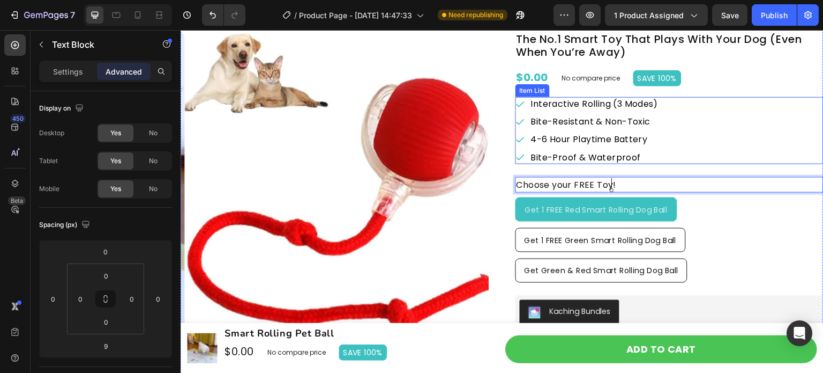
click at [712, 150] on div "Interactive Rolling (3 Modes) Bite-Resistant & Non-Toxic 4-6 Hour Playtime Batt…" at bounding box center [670, 130] width 308 height 67
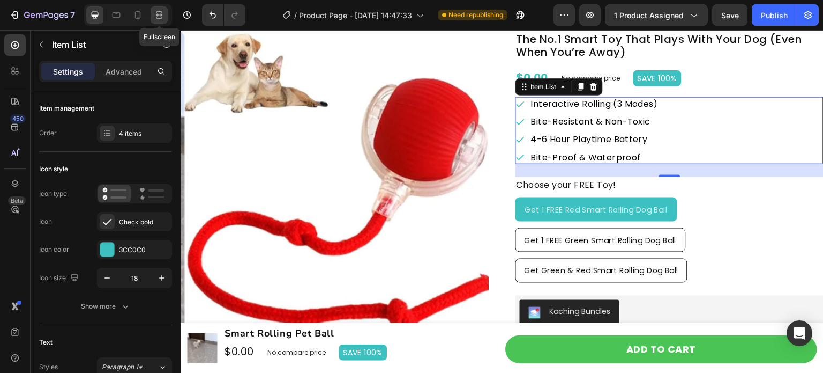
click at [153, 18] on div at bounding box center [159, 14] width 17 height 17
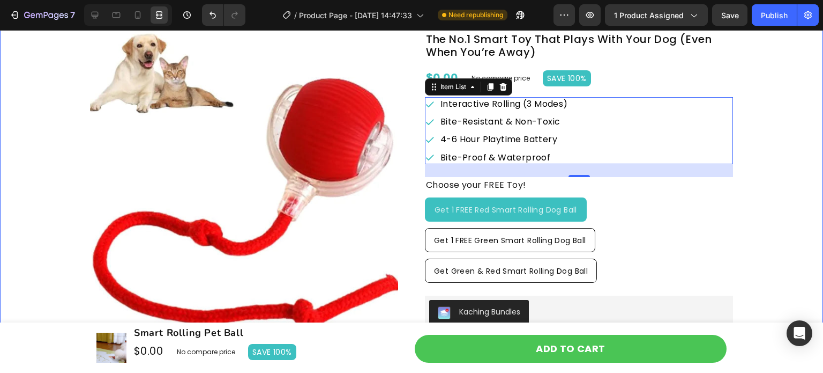
click at [758, 201] on div "Product Images Icon Icon Icon Icon Icon Icon List 4.9/5.0 (6,004 reviews) Text …" at bounding box center [411, 296] width 823 height 668
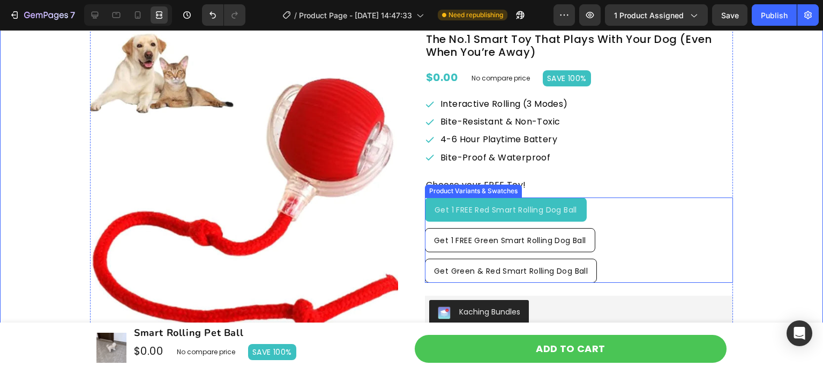
scroll to position [161, 0]
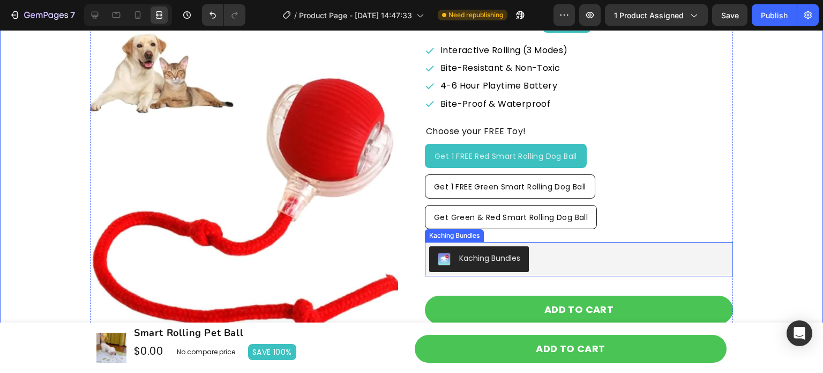
click at [653, 254] on div "Kaching Bundles" at bounding box center [579, 259] width 300 height 26
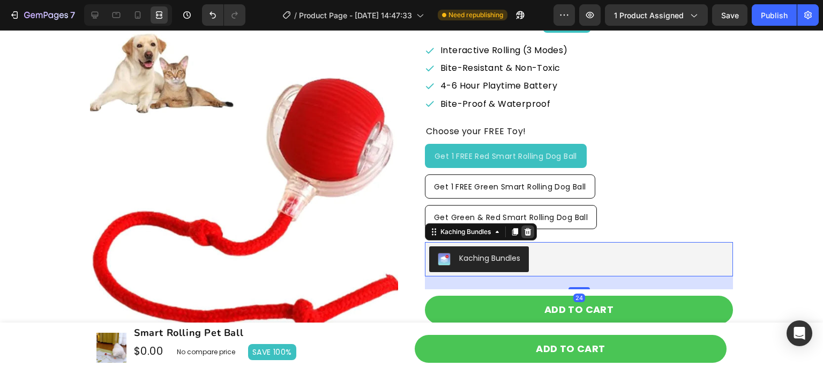
click at [527, 229] on icon at bounding box center [528, 232] width 7 height 8
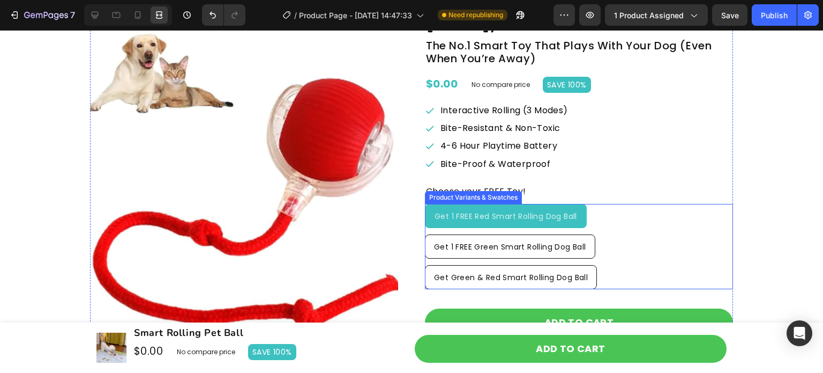
scroll to position [107, 0]
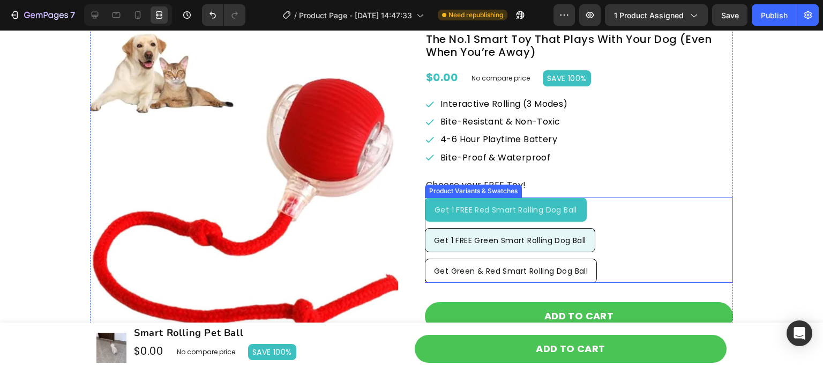
click at [568, 233] on div "Get 1 FREE Green Smart Rolling Dog Ball" at bounding box center [510, 240] width 169 height 20
click at [425, 228] on input "Get 1 FREE Green Smart Rolling Dog Ball Get 1 FREE Green Smart Rolling Dog Ball…" at bounding box center [425, 227] width 1 height 1
radio input "true"
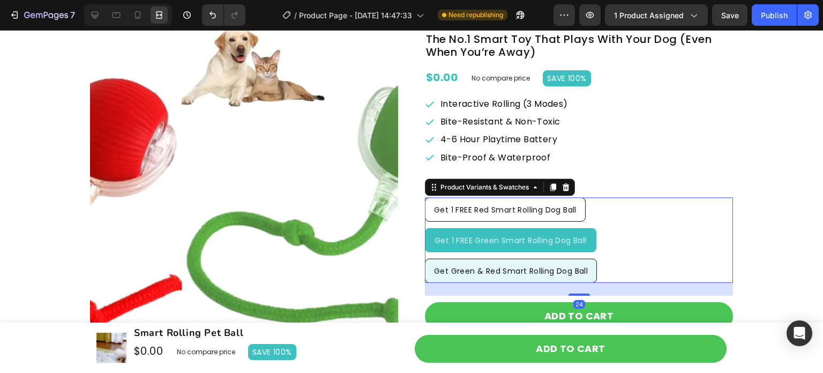
click at [562, 267] on span "Get Green & Red Smart Rolling Dog Ball" at bounding box center [511, 270] width 154 height 11
click at [425, 258] on input "Get Green & Red Smart Rolling Dog Ball Get Green & Red Smart Rolling Dog Ball G…" at bounding box center [425, 258] width 1 height 1
radio input "true"
click at [562, 267] on span "Get Green & Red Smart Rolling Dog Ball" at bounding box center [511, 270] width 154 height 11
click at [425, 258] on input "Get Green & Red Smart Rolling Dog Ball Get Green & Red Smart Rolling Dog Ball G…" at bounding box center [425, 258] width 1 height 1
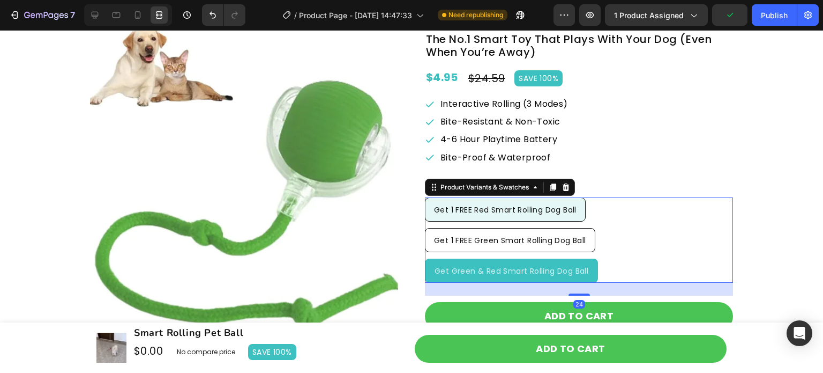
click at [570, 211] on span "Get 1 FREE Red Smart Rolling Dog Ball" at bounding box center [505, 209] width 143 height 11
click at [425, 197] on input "Get 1 FREE Red Smart Rolling Dog Ball Get 1 FREE Red Smart Rolling Dog Ball Get…" at bounding box center [425, 197] width 1 height 1
radio input "true"
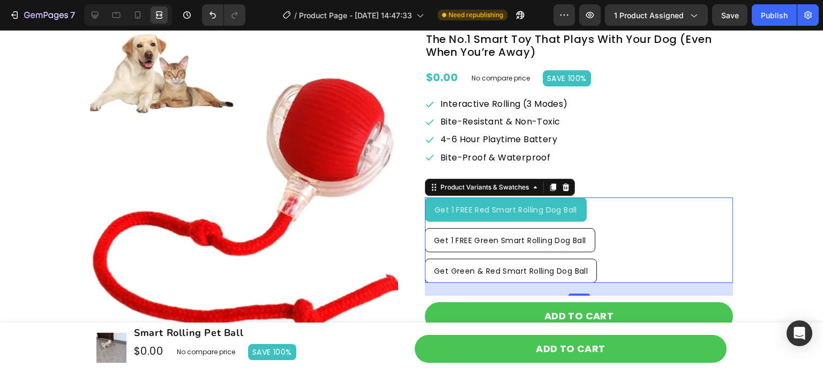
click at [667, 162] on div "Interactive Rolling (3 Modes) Bite-Resistant & Non-Toxic 4-6 Hour Playtime Batt…" at bounding box center [579, 130] width 308 height 67
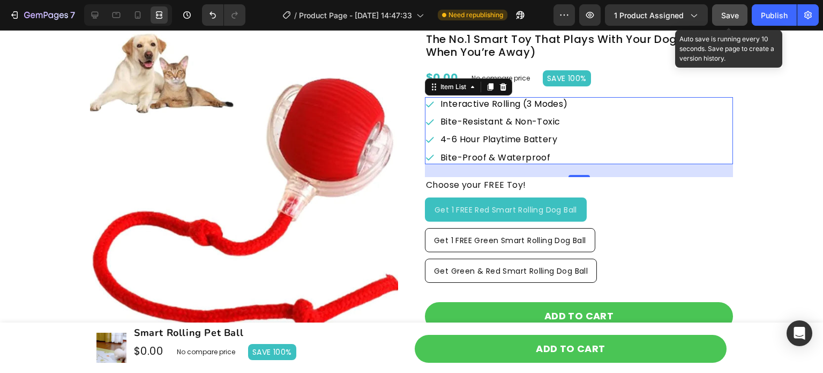
click at [729, 17] on span "Save" at bounding box center [730, 15] width 18 height 9
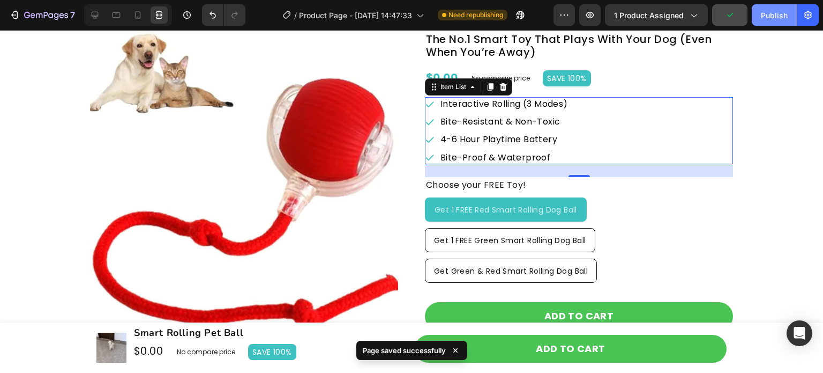
click at [766, 21] on button "Publish" at bounding box center [774, 14] width 45 height 21
click at [138, 12] on icon at bounding box center [137, 15] width 11 height 11
type input "19"
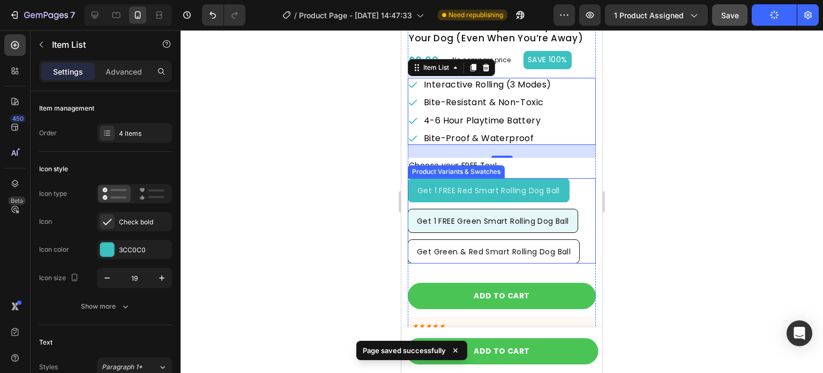
scroll to position [339, 0]
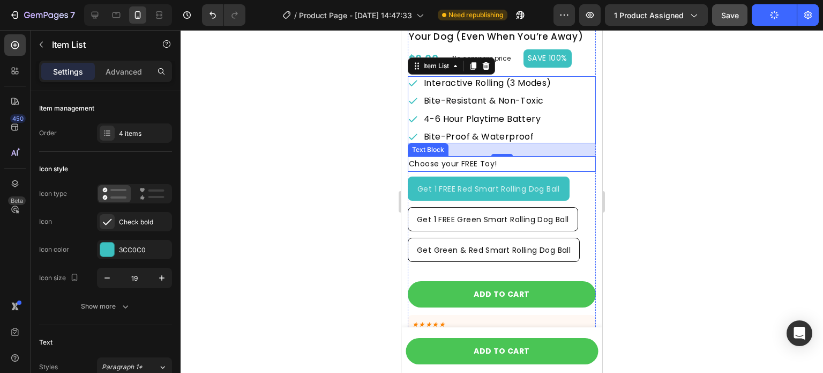
click at [482, 159] on p "Choose your FREE Toy!" at bounding box center [502, 163] width 186 height 13
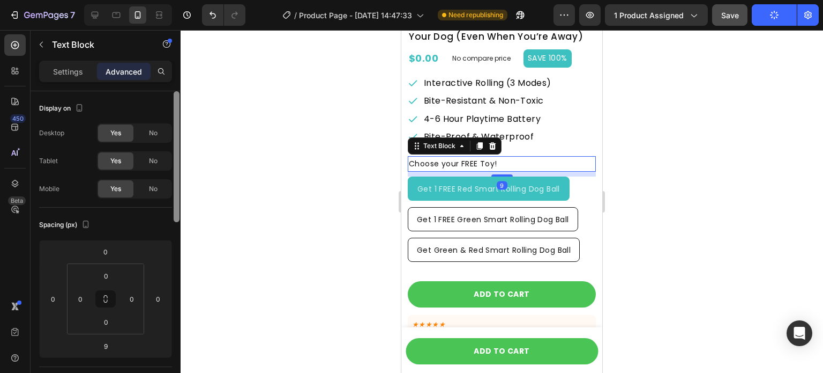
drag, startPoint x: 69, startPoint y: 68, endPoint x: 179, endPoint y: 225, distance: 191.7
click at [69, 68] on p "Settings" at bounding box center [68, 71] width 30 height 11
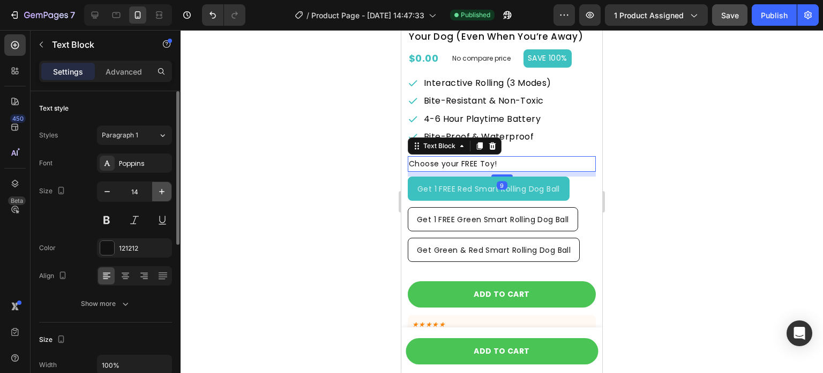
click at [165, 192] on icon "button" at bounding box center [162, 191] width 11 height 11
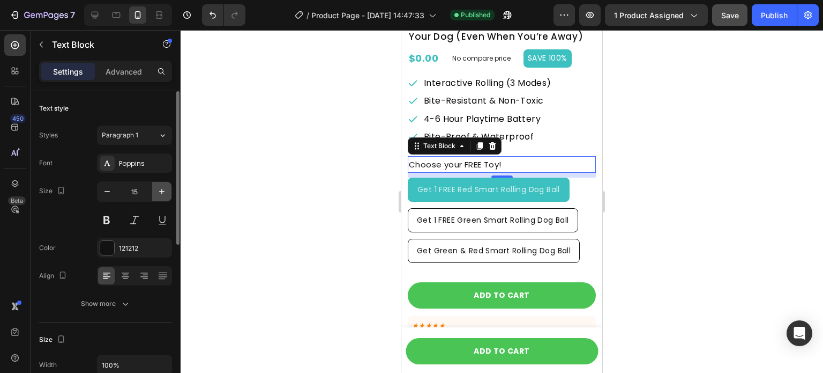
click at [165, 192] on icon "button" at bounding box center [162, 191] width 11 height 11
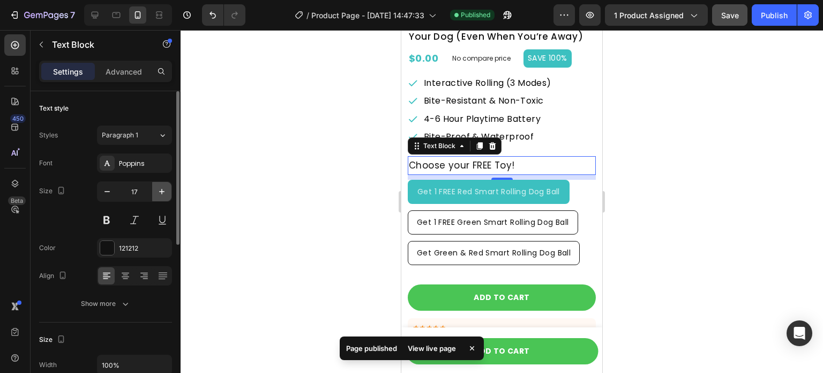
click at [163, 192] on icon "button" at bounding box center [162, 191] width 11 height 11
type input "18"
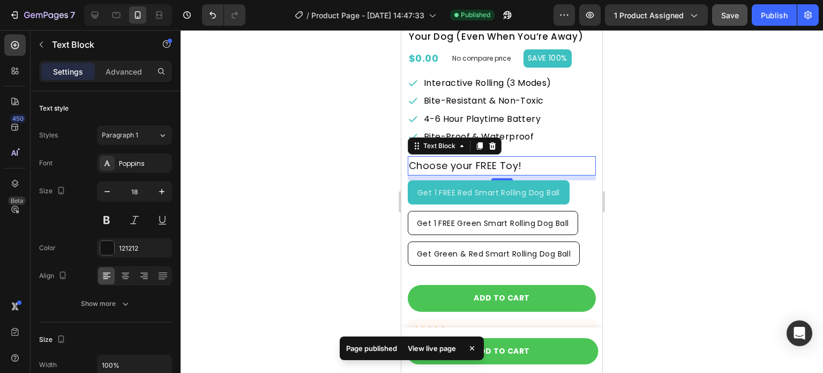
click at [276, 198] on div at bounding box center [502, 201] width 643 height 342
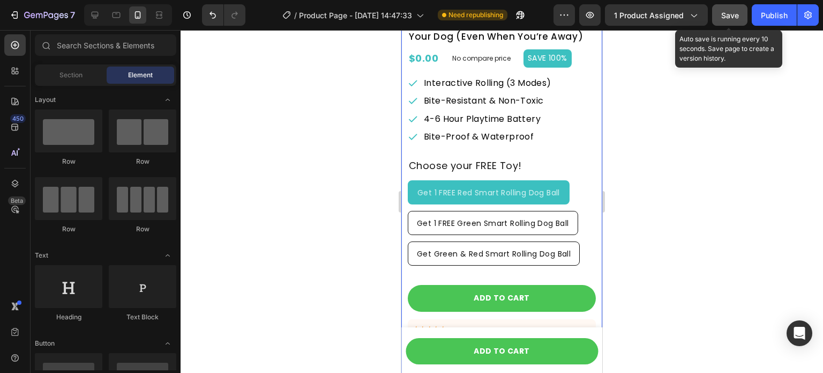
click at [721, 18] on span "Save" at bounding box center [730, 15] width 18 height 9
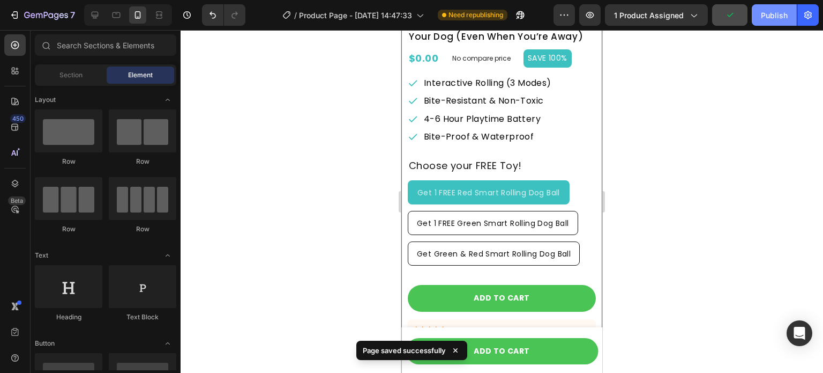
click at [771, 14] on div "Publish" at bounding box center [774, 15] width 27 height 11
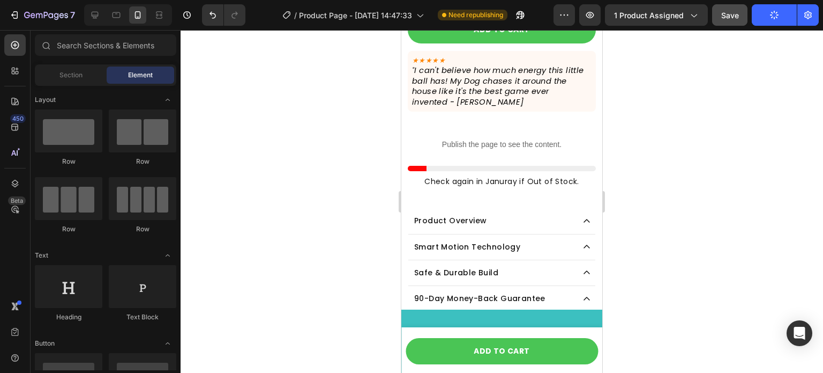
scroll to position [446, 0]
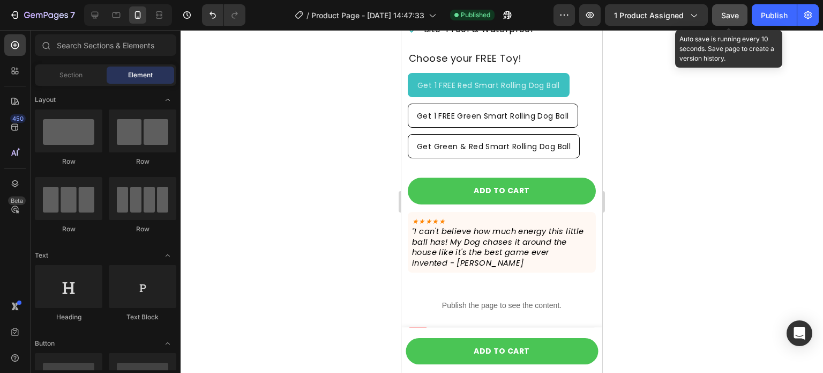
click at [742, 21] on button "Save" at bounding box center [729, 14] width 35 height 21
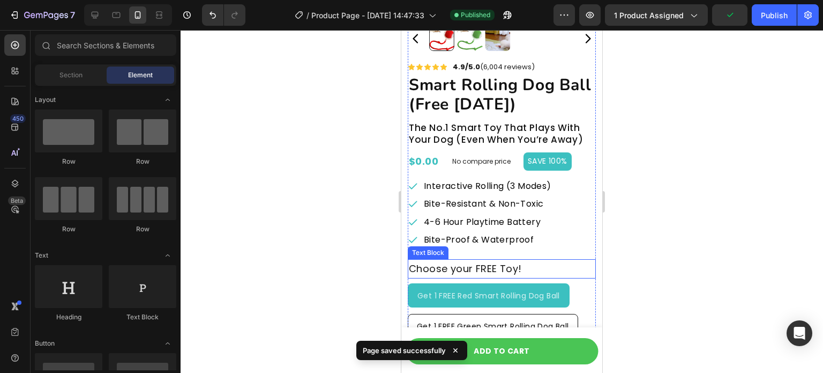
scroll to position [232, 0]
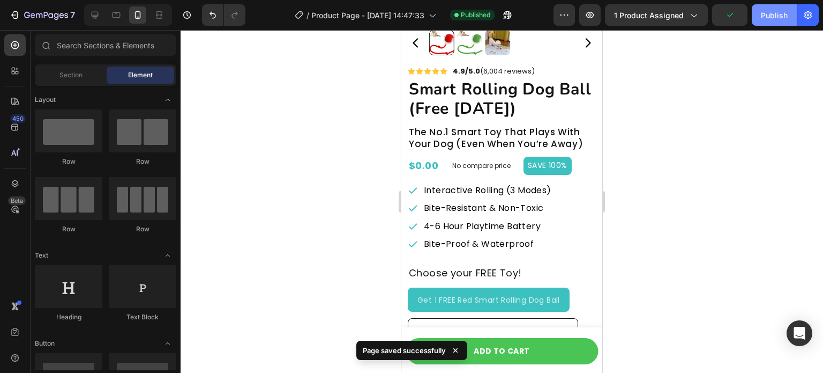
click at [762, 16] on div "Publish" at bounding box center [774, 15] width 27 height 11
click at [511, 17] on icon "button" at bounding box center [508, 15] width 8 height 8
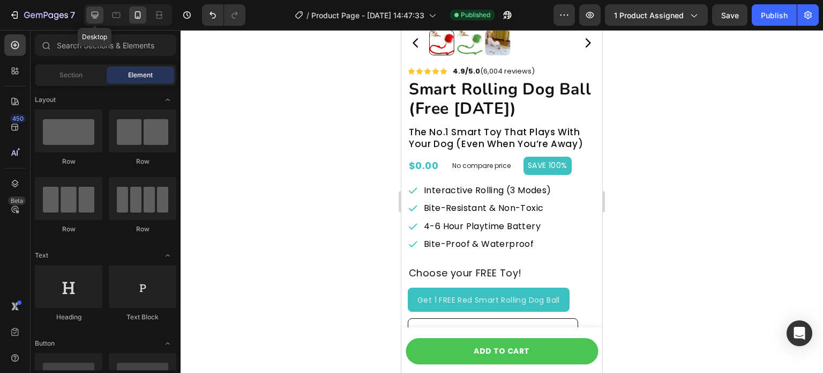
click at [100, 18] on icon at bounding box center [95, 15] width 11 height 11
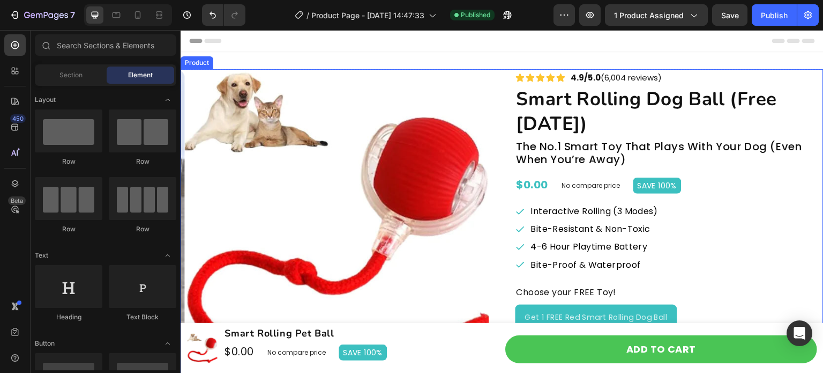
click at [499, 75] on div "Product Images Icon Icon Icon Icon Icon Icon List 4.9/5.0 (6,004 reviews) Text …" at bounding box center [502, 379] width 643 height 621
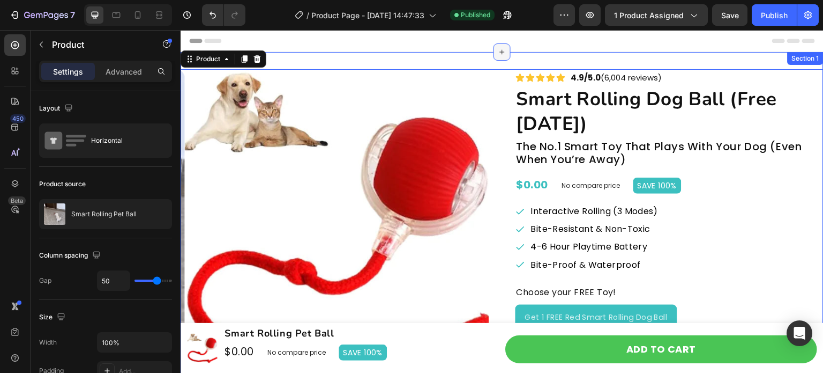
click at [494, 59] on div at bounding box center [502, 51] width 17 height 17
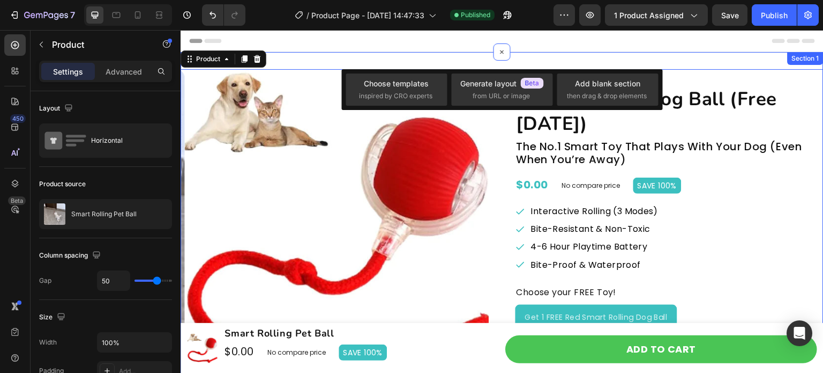
click at [473, 66] on div "Product Images Icon Icon Icon Icon Icon Icon List 4.9/5.0 (6,004 reviews) Text …" at bounding box center [502, 380] width 643 height 656
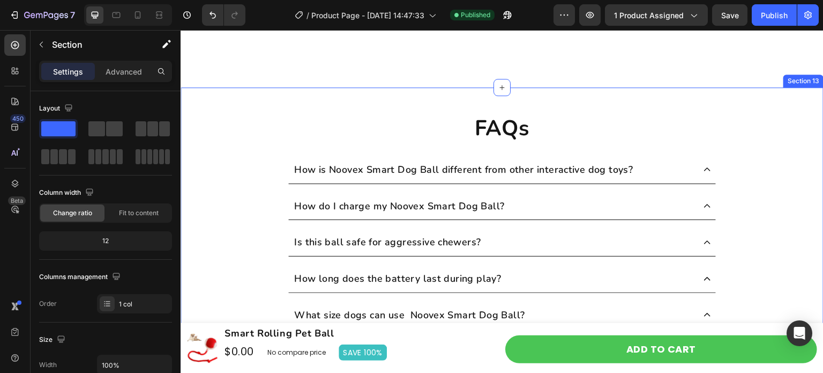
scroll to position [4376, 0]
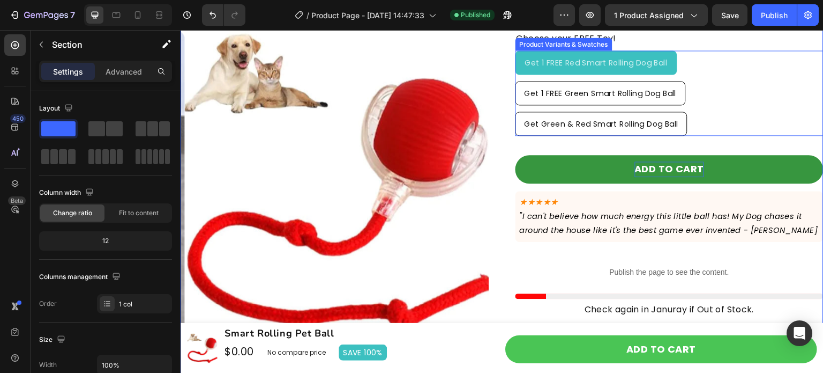
scroll to position [4903, 0]
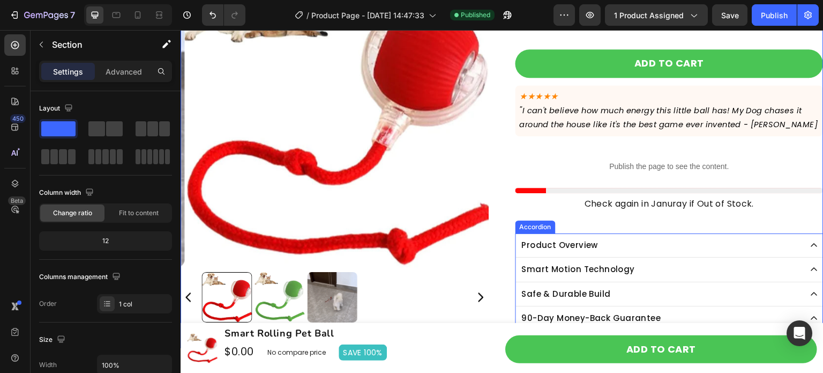
click at [636, 237] on div "Product Overview" at bounding box center [660, 245] width 281 height 16
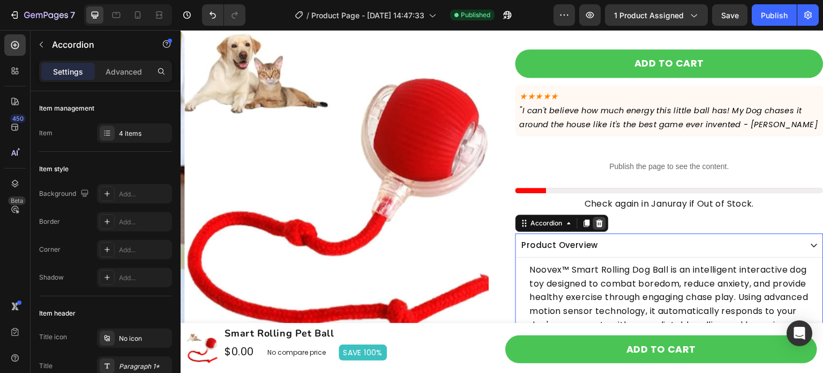
click at [598, 222] on icon at bounding box center [599, 223] width 9 height 9
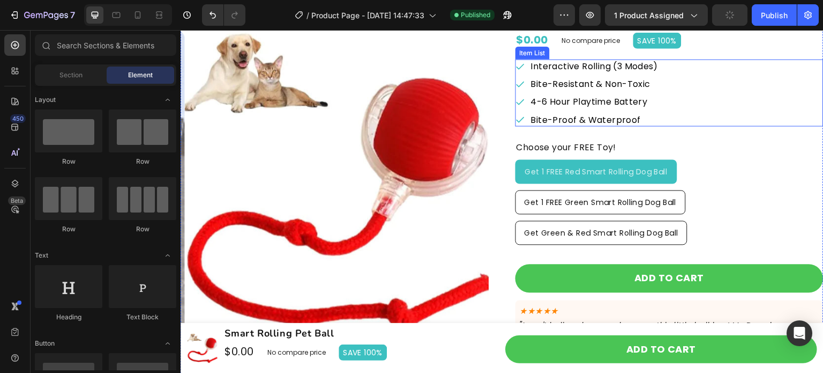
scroll to position [4581, 0]
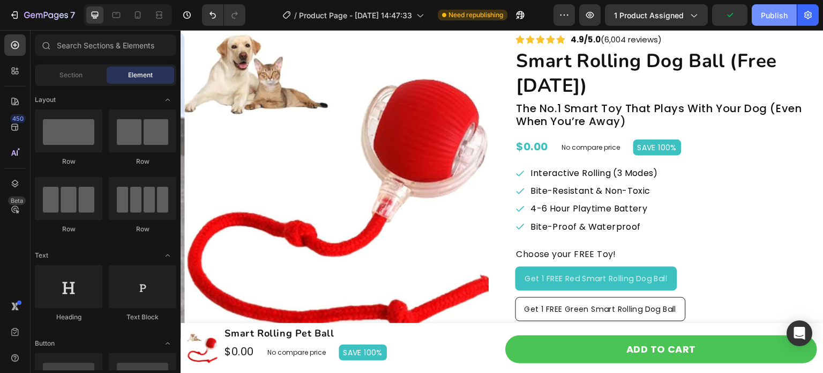
click at [766, 18] on div "Publish" at bounding box center [774, 15] width 27 height 11
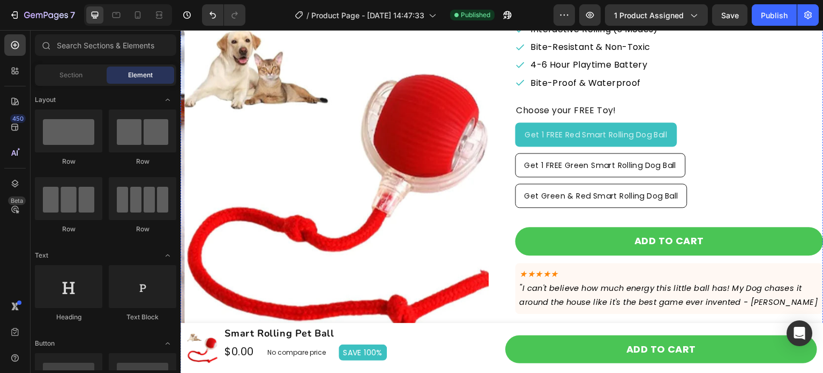
scroll to position [4474, 0]
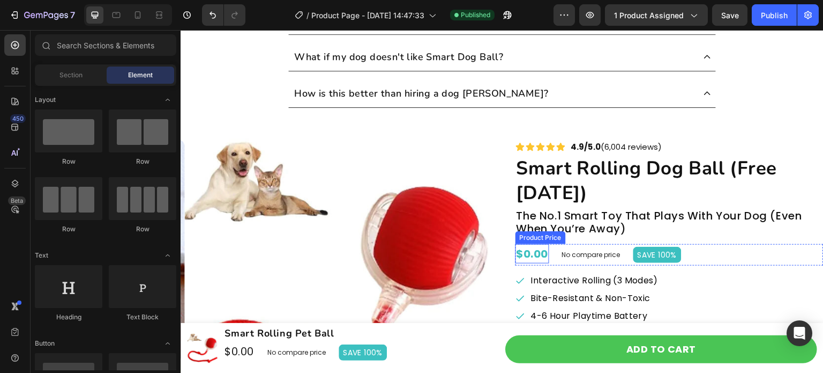
click at [535, 256] on div "$0.00" at bounding box center [533, 253] width 34 height 19
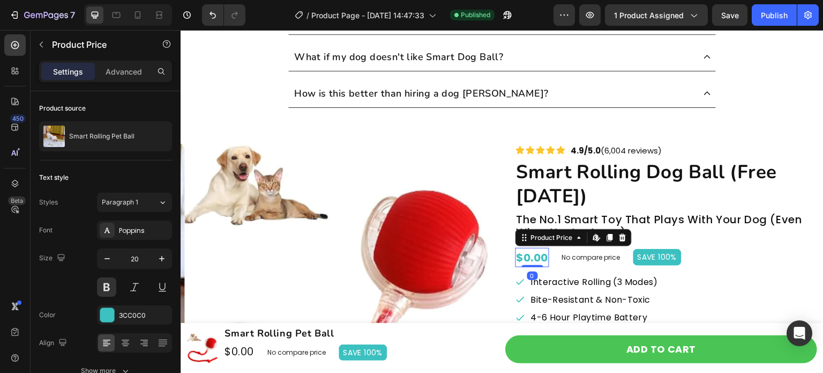
drag, startPoint x: 533, startPoint y: 263, endPoint x: 531, endPoint y: 256, distance: 7.8
click at [531, 256] on div "$0.00 Product Price Edit content in Shopify 0 Product Price Edit content in Sho…" at bounding box center [533, 257] width 34 height 19
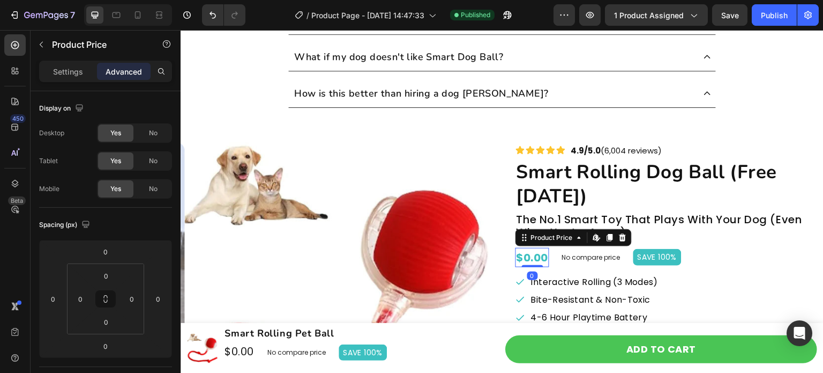
click at [729, 11] on span "Save" at bounding box center [730, 15] width 18 height 9
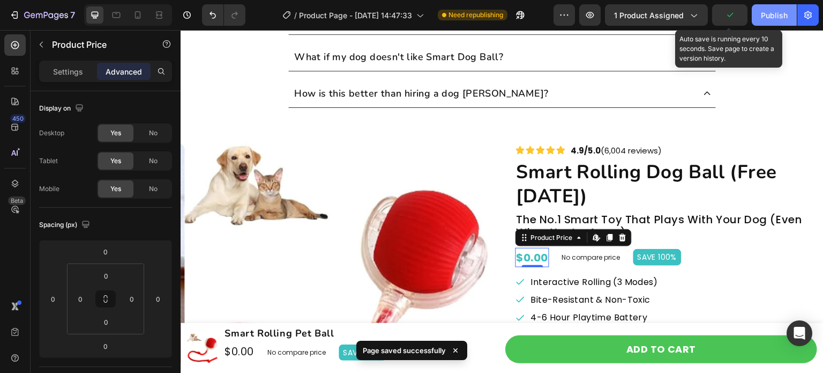
click at [771, 17] on div "Publish" at bounding box center [774, 15] width 27 height 11
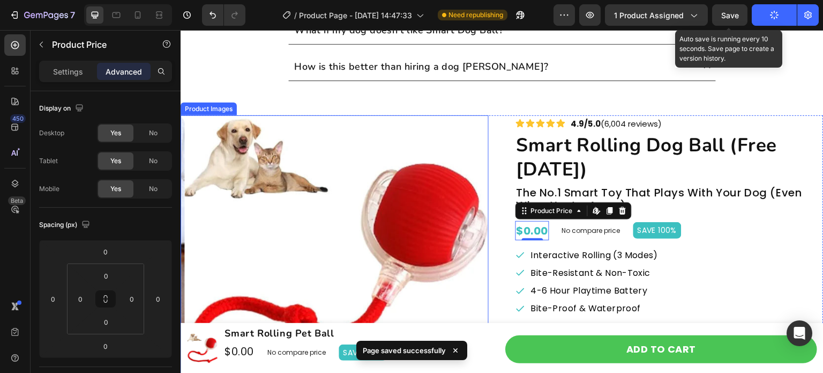
scroll to position [4528, 0]
